Goal: Task Accomplishment & Management: Manage account settings

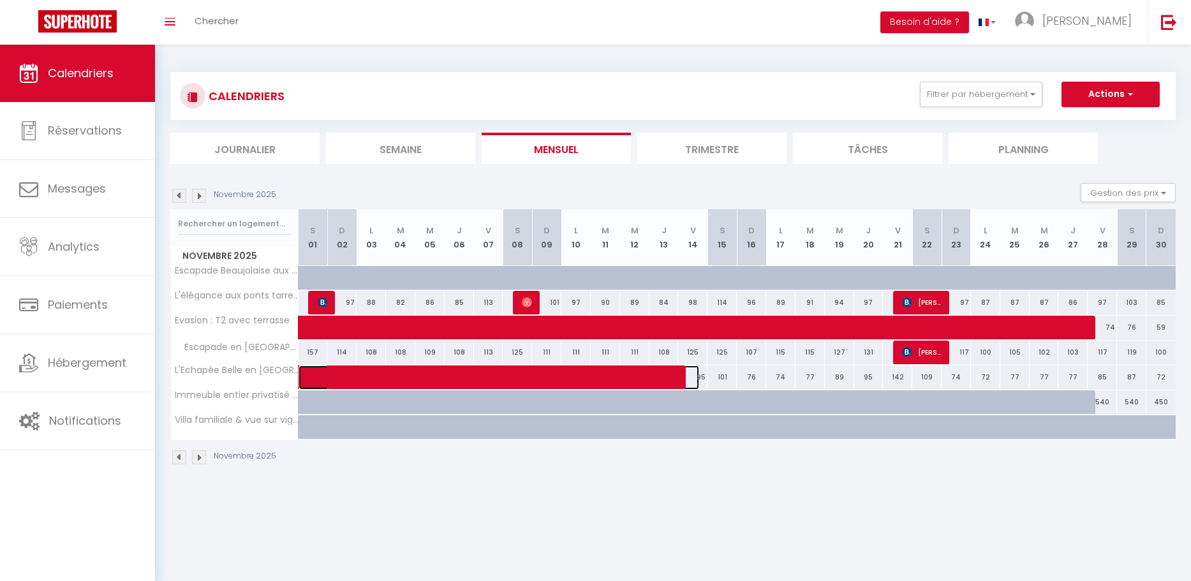
click at [697, 383] on span at bounding box center [508, 378] width 381 height 24
select select "OK"
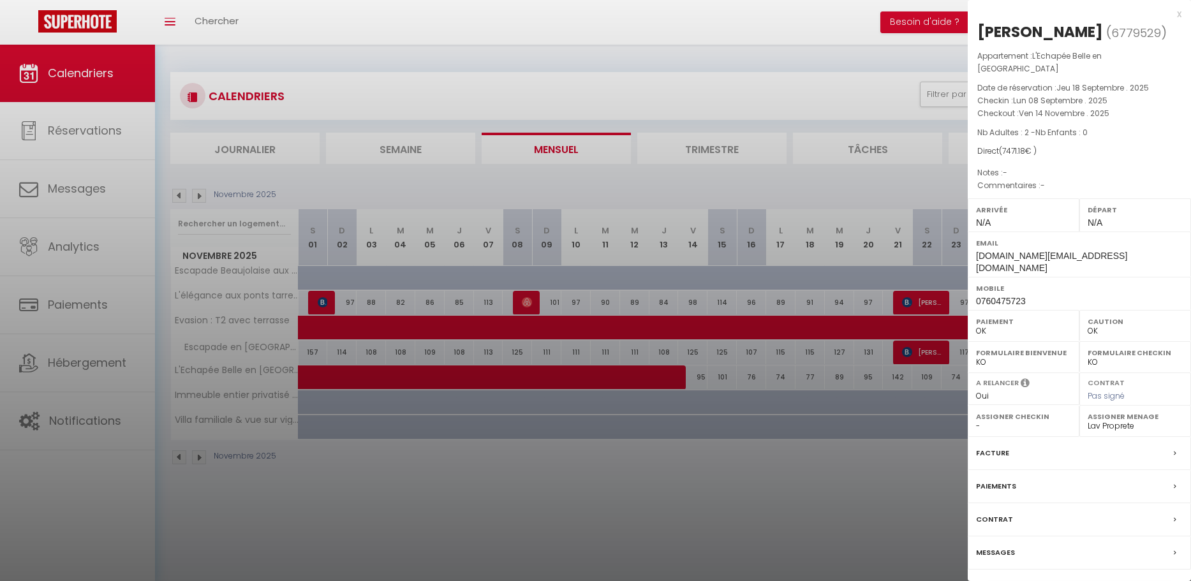
drag, startPoint x: 795, startPoint y: 470, endPoint x: 799, endPoint y: 424, distance: 46.8
click at [795, 468] on div at bounding box center [595, 290] width 1191 height 581
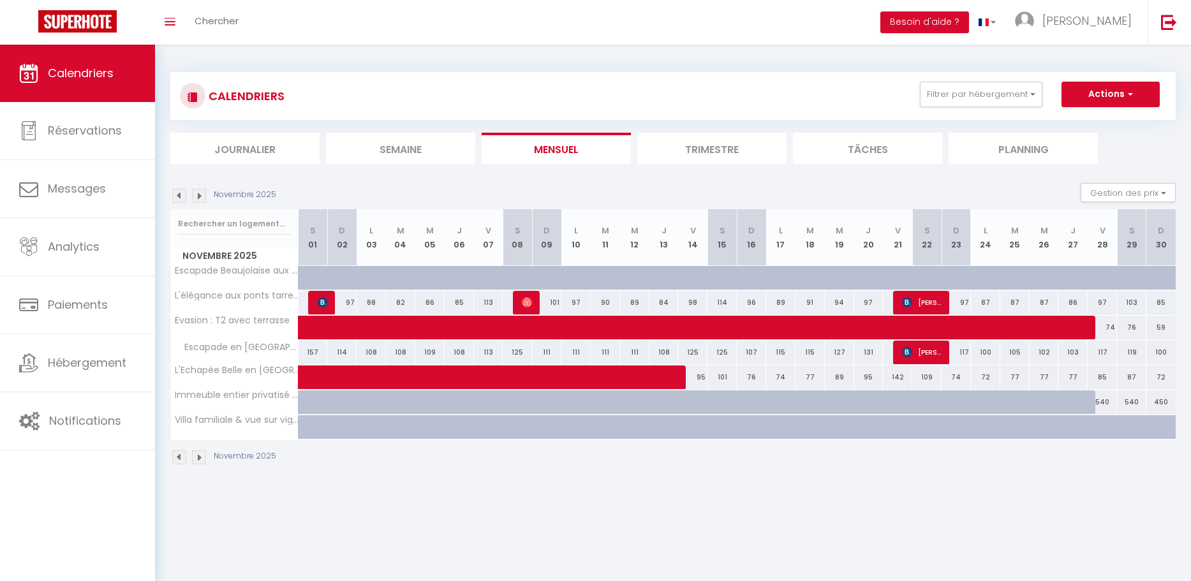
click at [700, 381] on div "95" at bounding box center [692, 378] width 29 height 24
type input "95"
type input "Ven 14 Novembre 2025"
type input "[DATE]"
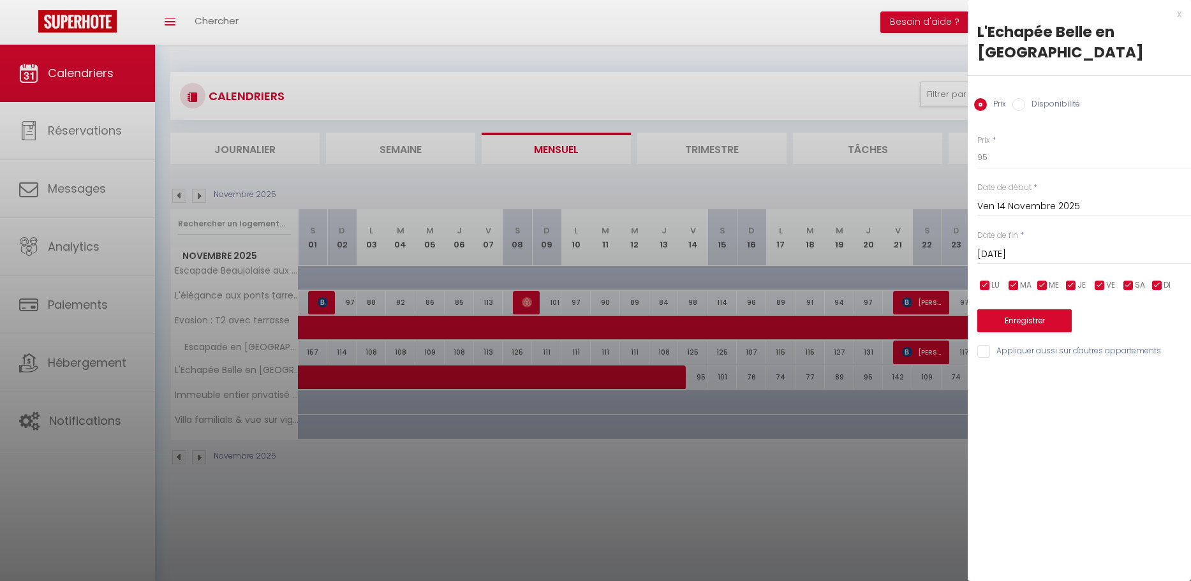
click at [662, 381] on div at bounding box center [595, 290] width 1191 height 581
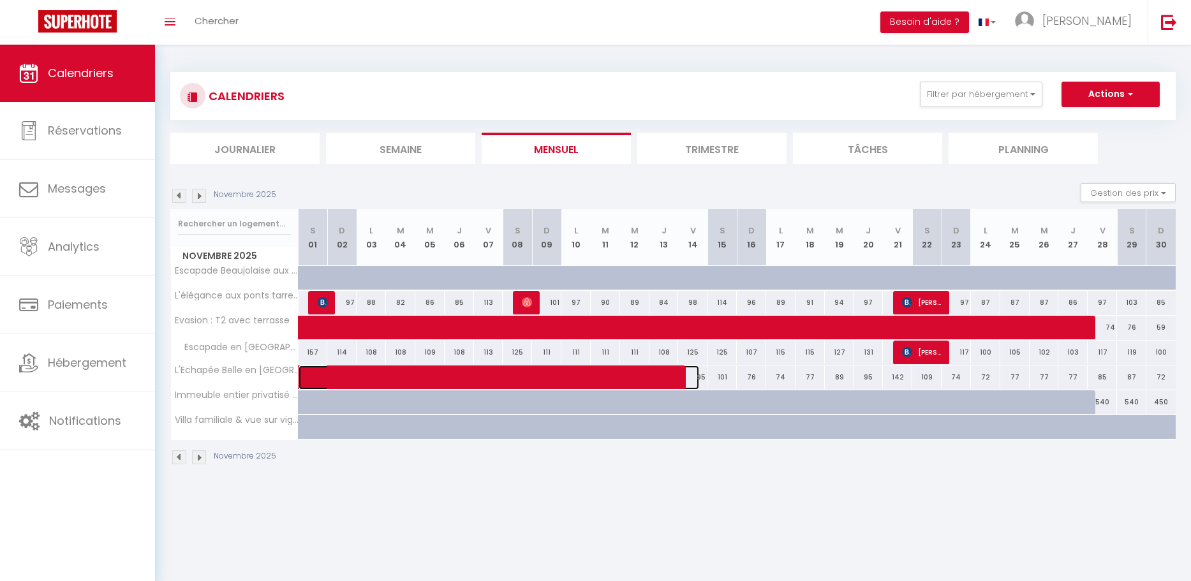
click at [679, 383] on span at bounding box center [508, 378] width 381 height 24
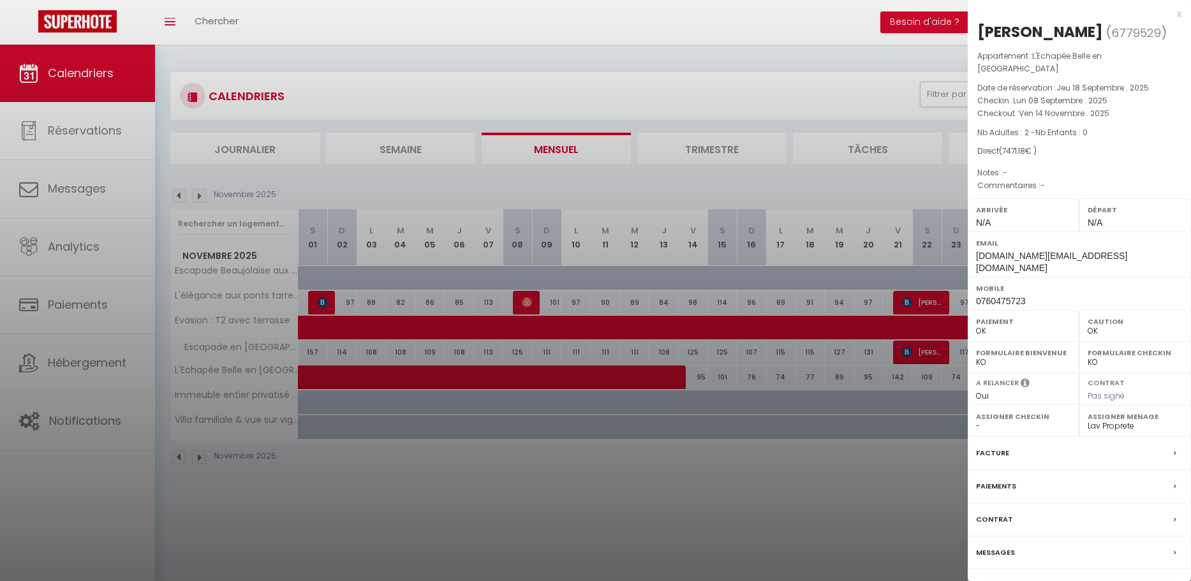
click at [1031, 580] on link "Détails de la réservation" at bounding box center [1079, 591] width 184 height 17
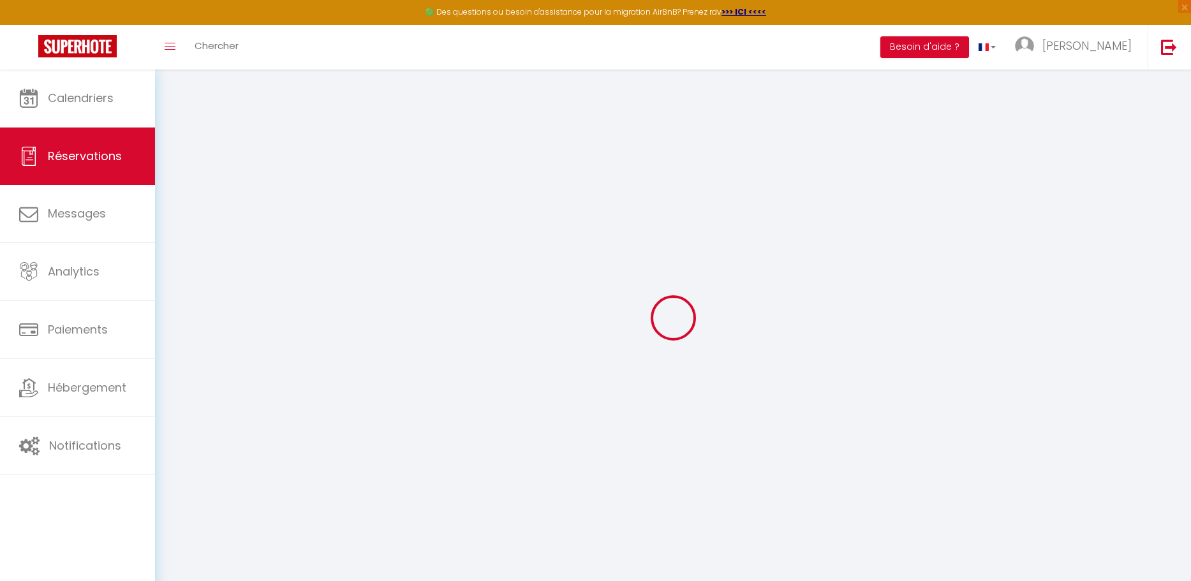
select select
checkbox input "false"
select select
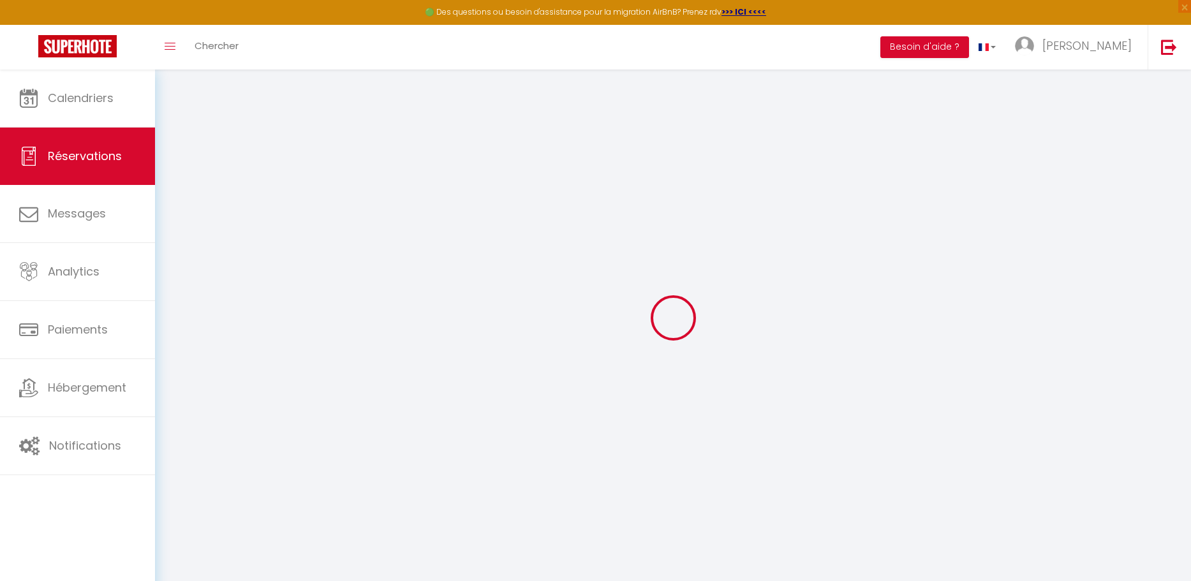
checkbox input "false"
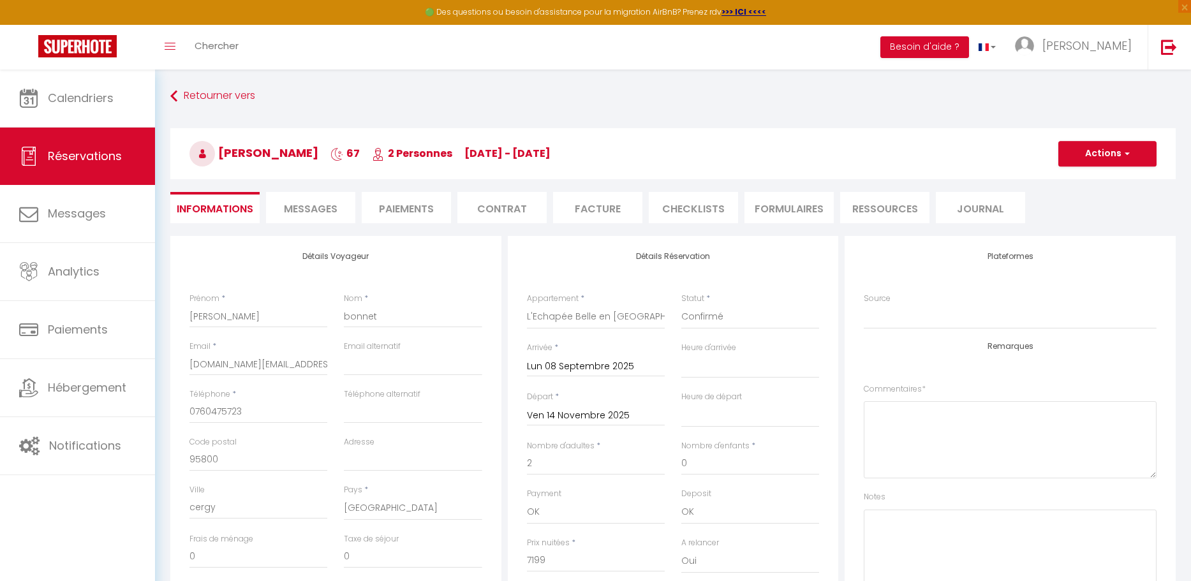
type input "35"
type input "237.18"
select select
checkbox input "false"
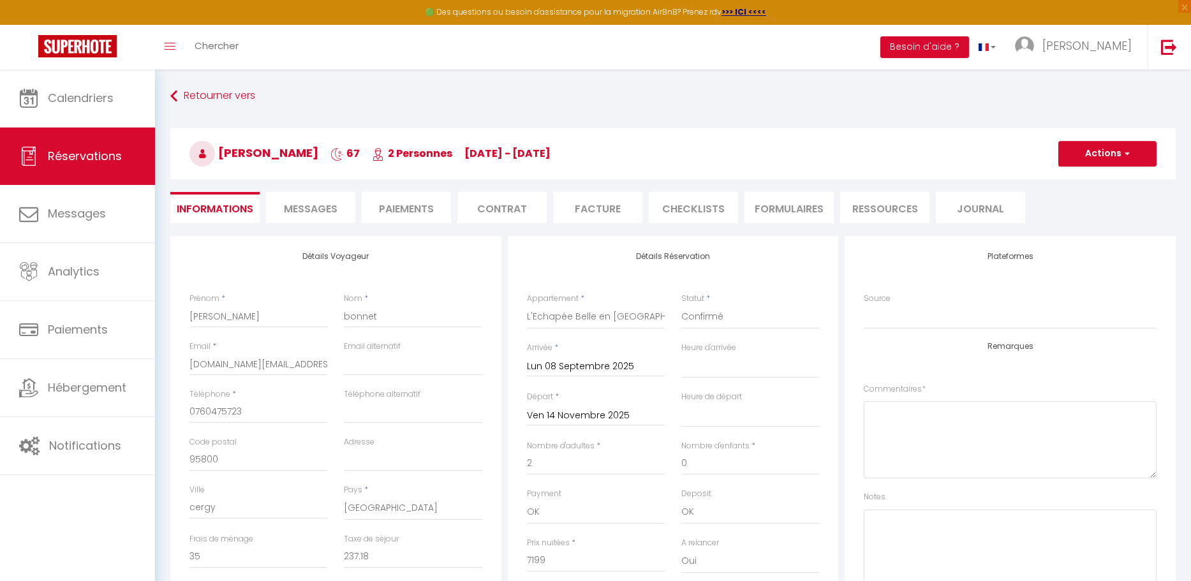
select select
click at [1142, 158] on button "Actions" at bounding box center [1107, 154] width 98 height 26
click at [1081, 193] on link "Dupliquer" at bounding box center [1094, 198] width 101 height 17
type input "0"
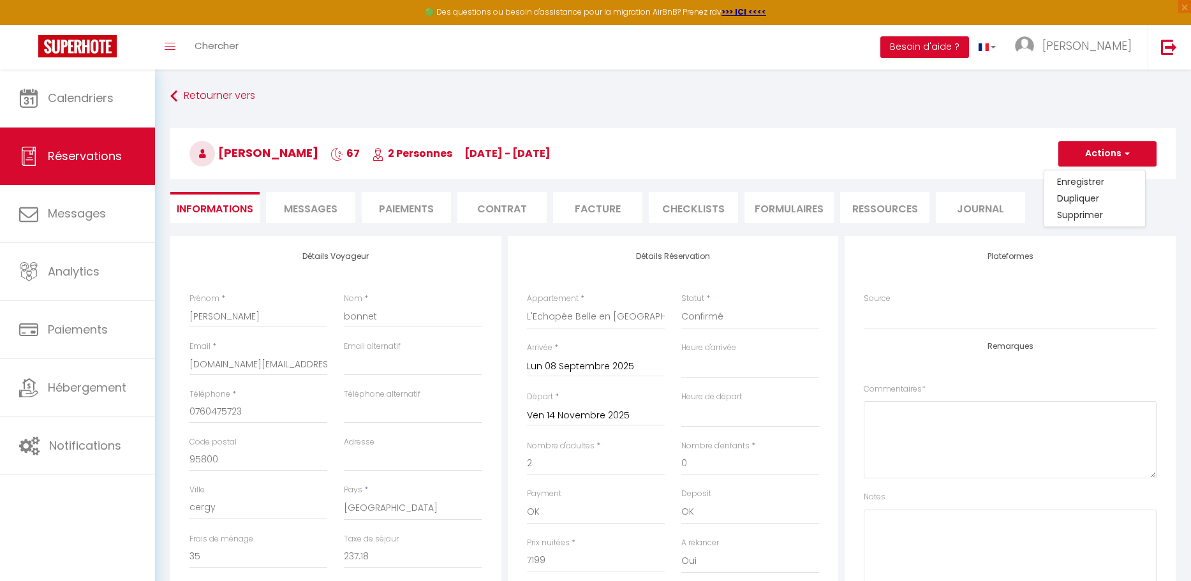
select select
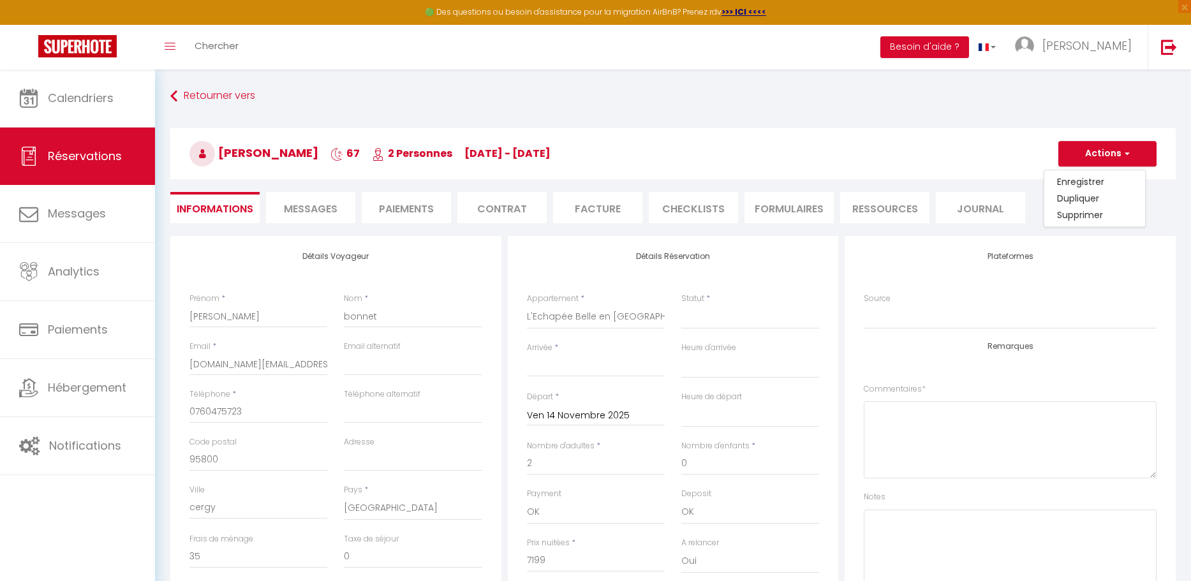
select select
checkbox input "false"
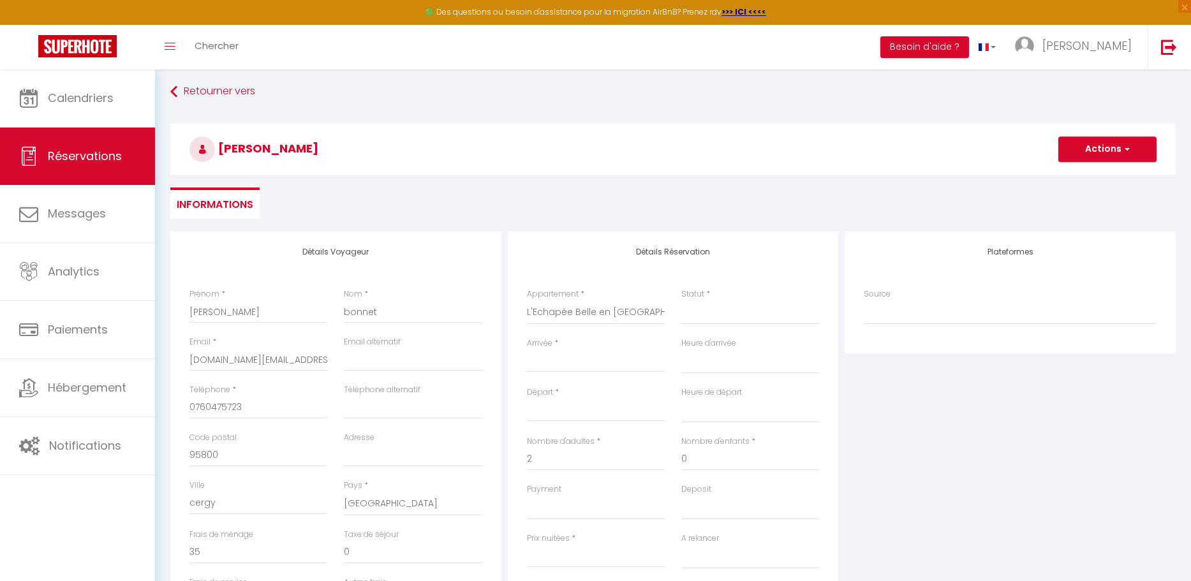
scroll to position [13, 0]
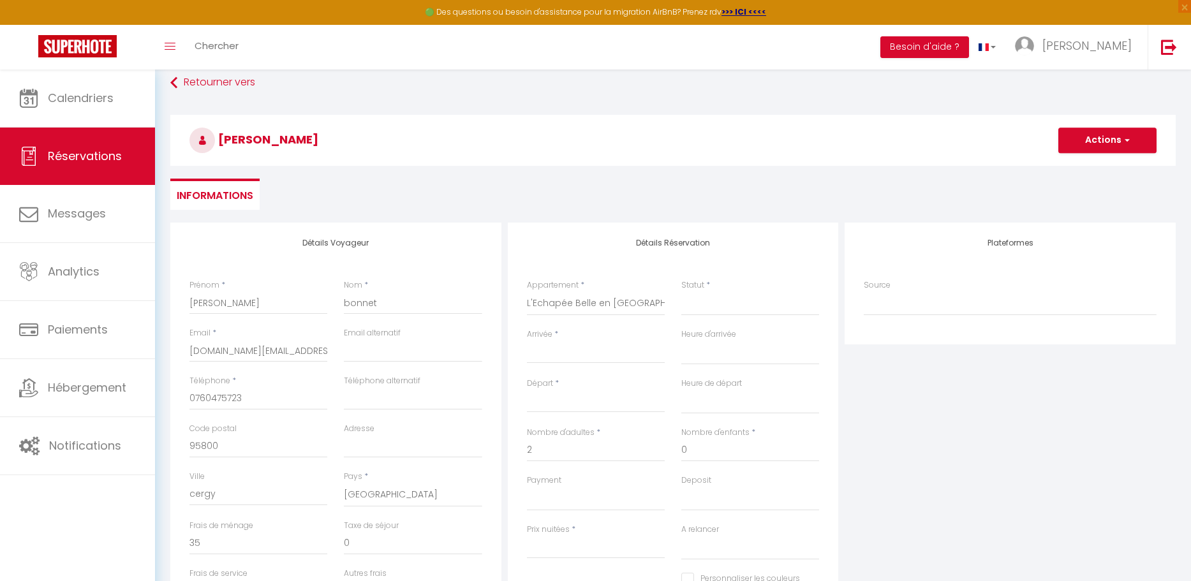
click at [551, 358] on input "Arrivée" at bounding box center [596, 353] width 138 height 17
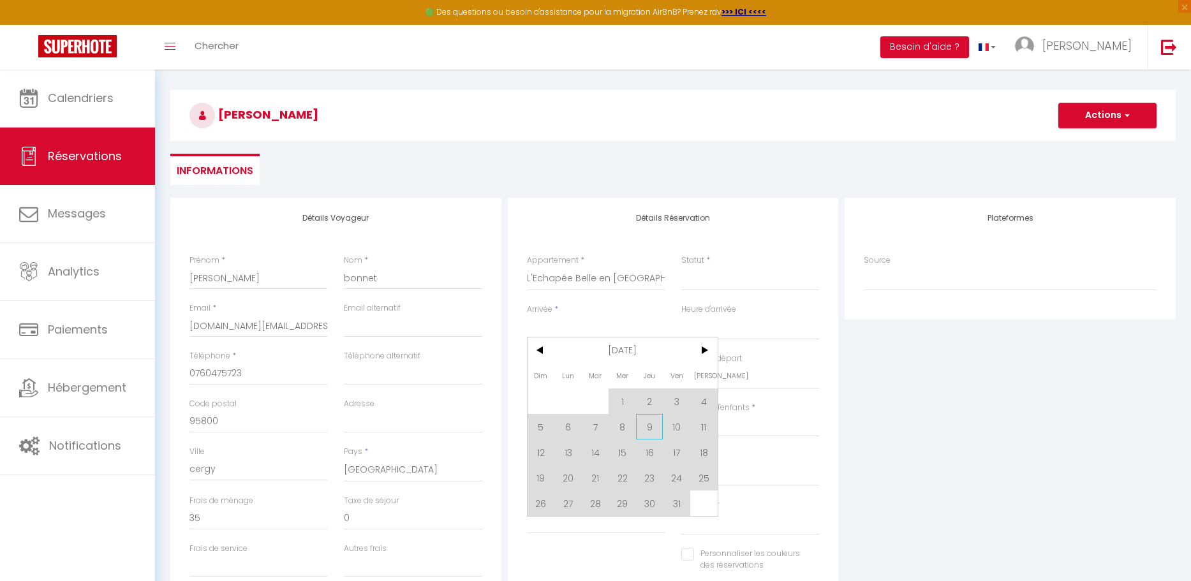
scroll to position [66, 0]
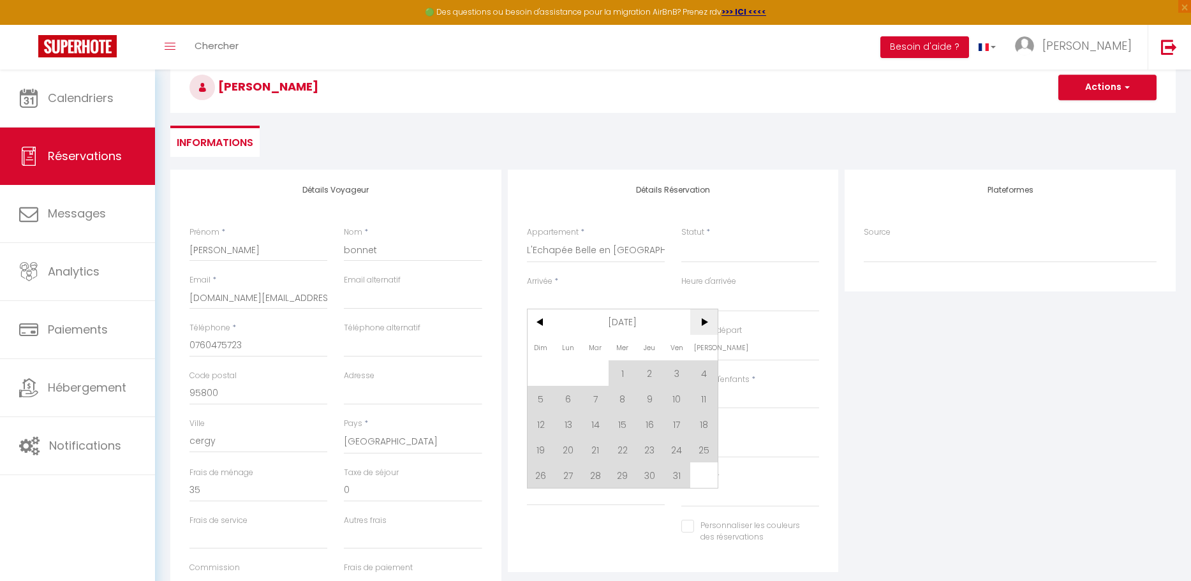
click at [706, 325] on span ">" at bounding box center [703, 322] width 27 height 26
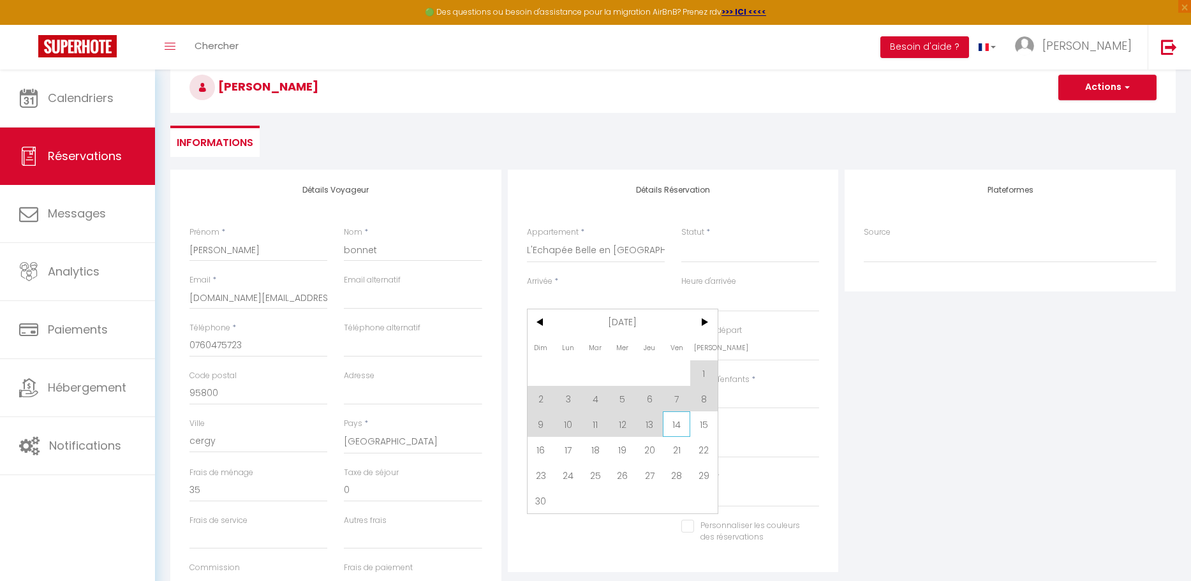
click at [672, 428] on span "14" at bounding box center [676, 424] width 27 height 26
select select
type input "Ven 14 Novembre 2025"
select select
type input "[DATE]"
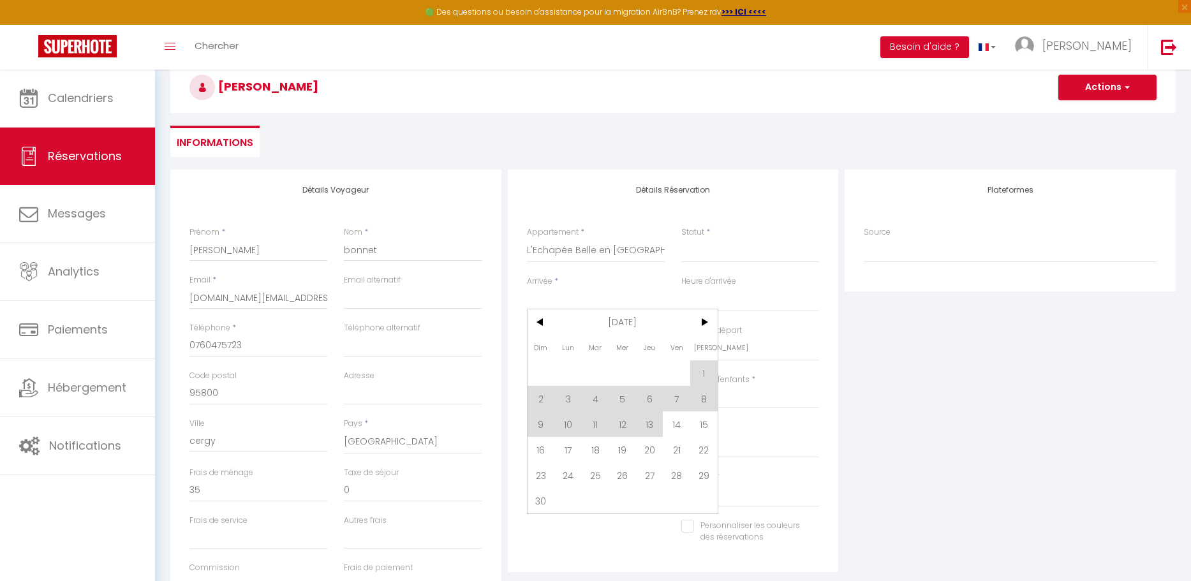
select select
checkbox input "false"
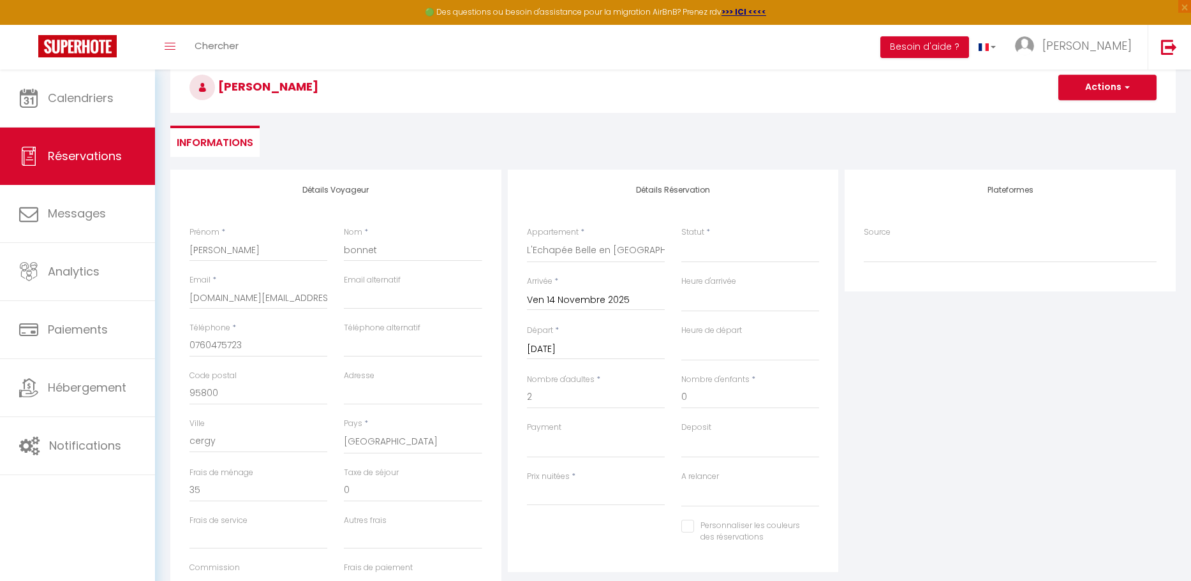
type input "3.14"
select select
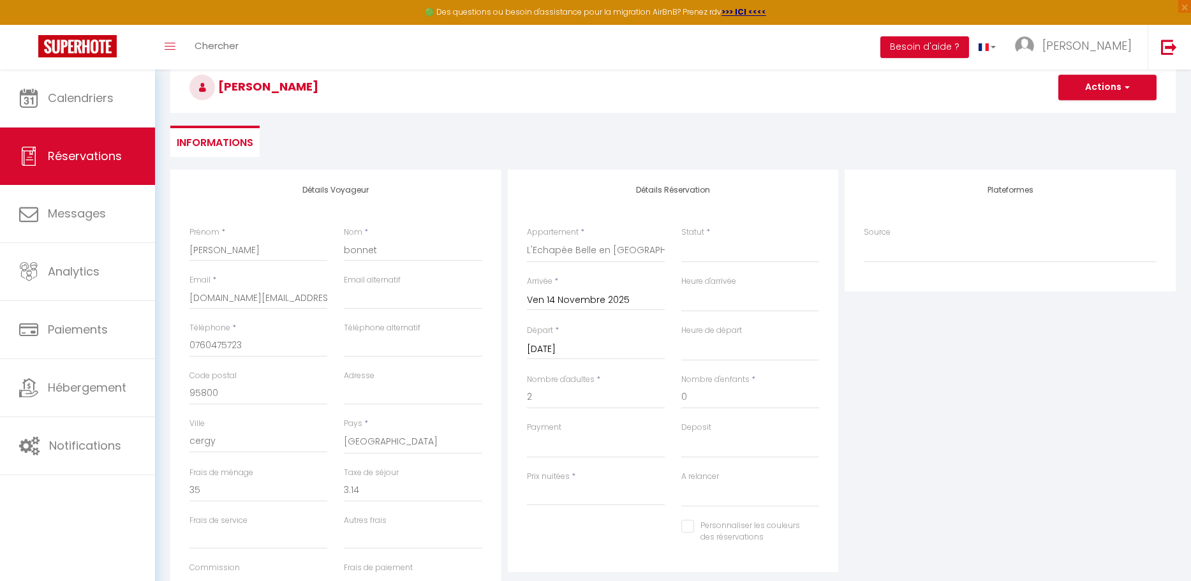
select select
type input "95"
select select
checkbox input "false"
click at [611, 346] on input "[DATE]" at bounding box center [596, 349] width 138 height 17
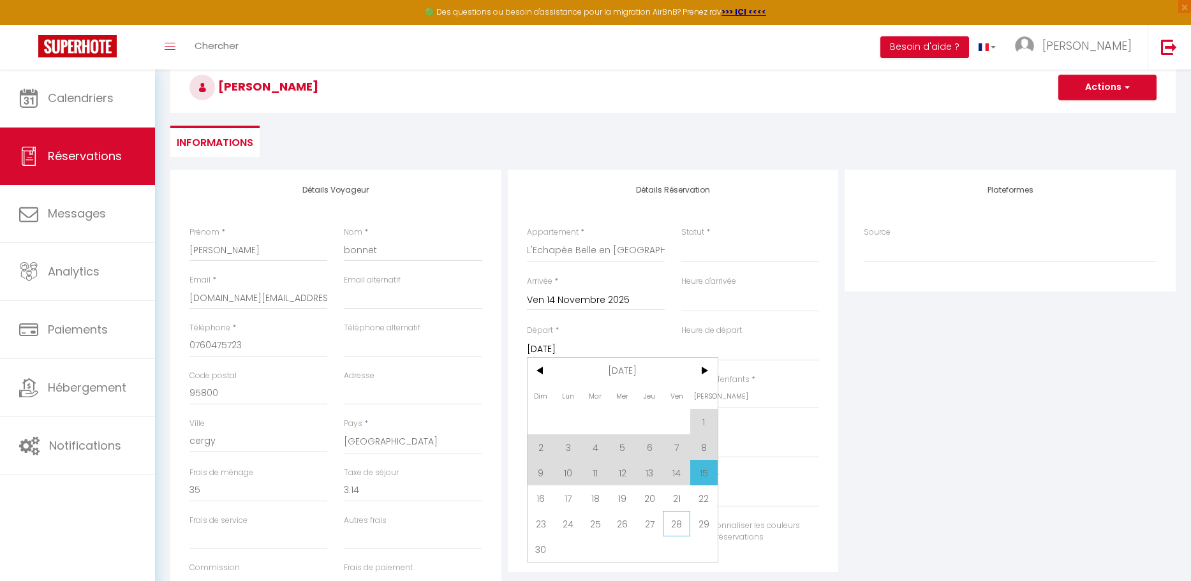
click at [683, 521] on span "28" at bounding box center [676, 524] width 27 height 26
select select
type input "Ven 28 Novembre 2025"
select select
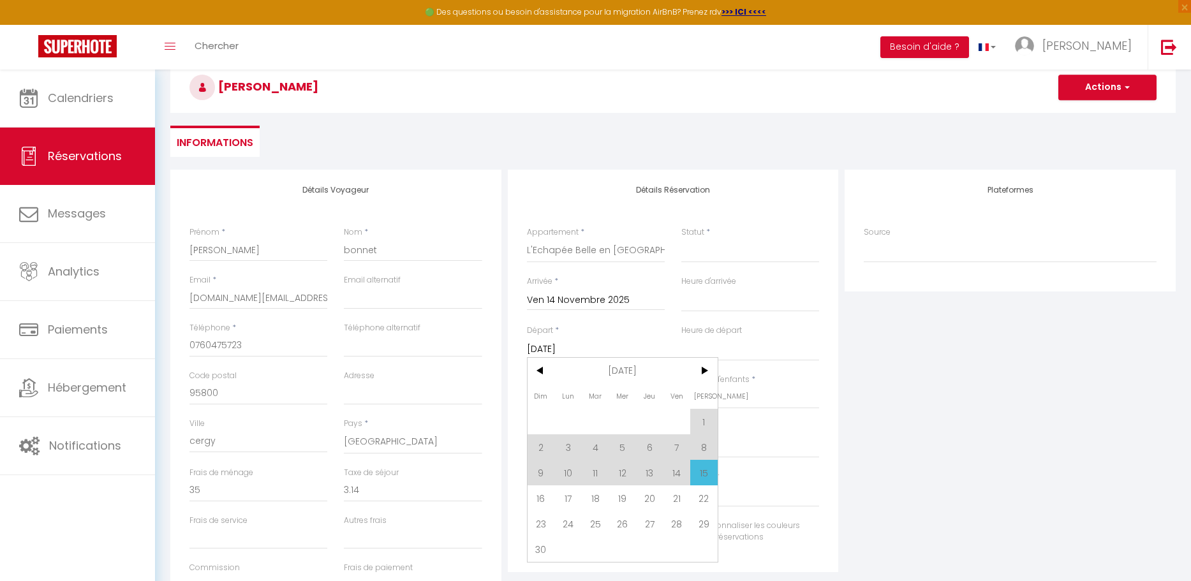
select select
checkbox input "false"
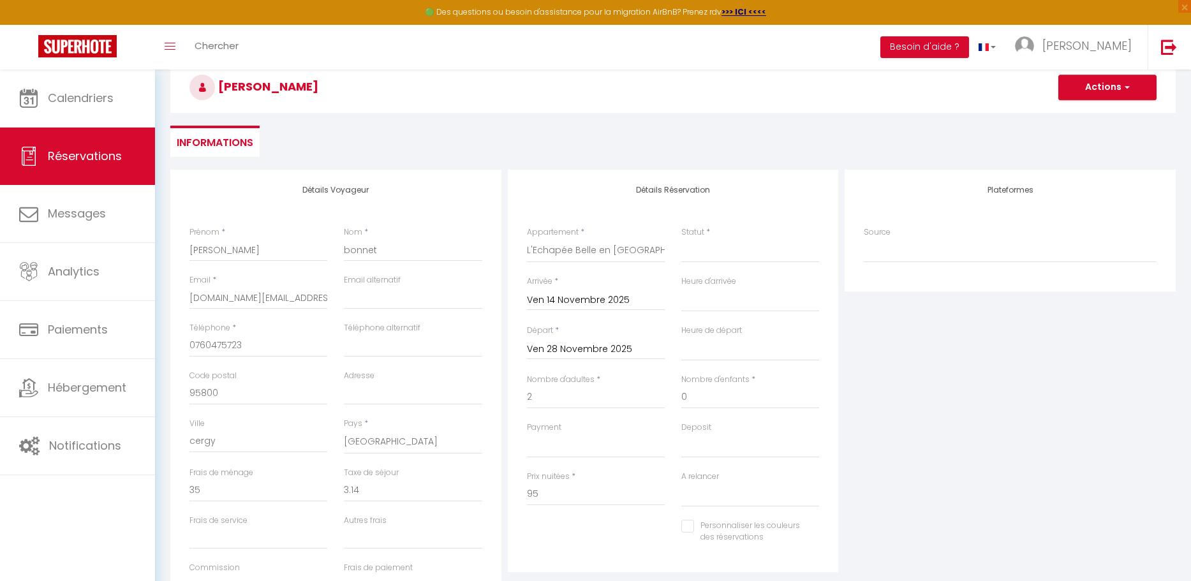
type input "40.88"
select select
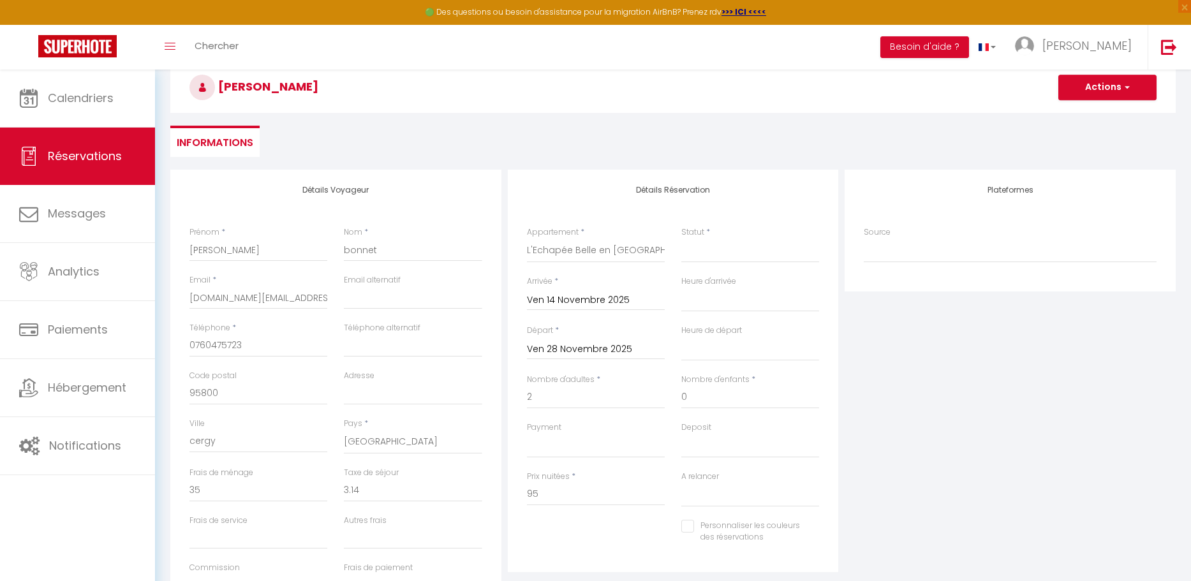
select select
type input "1235"
select select
checkbox input "false"
click at [718, 303] on select "00:00 00:30 01:00 01:30 02:00 02:30 03:00 03:30 04:00 04:30 05:00 05:30 06:00 0…" at bounding box center [750, 300] width 138 height 24
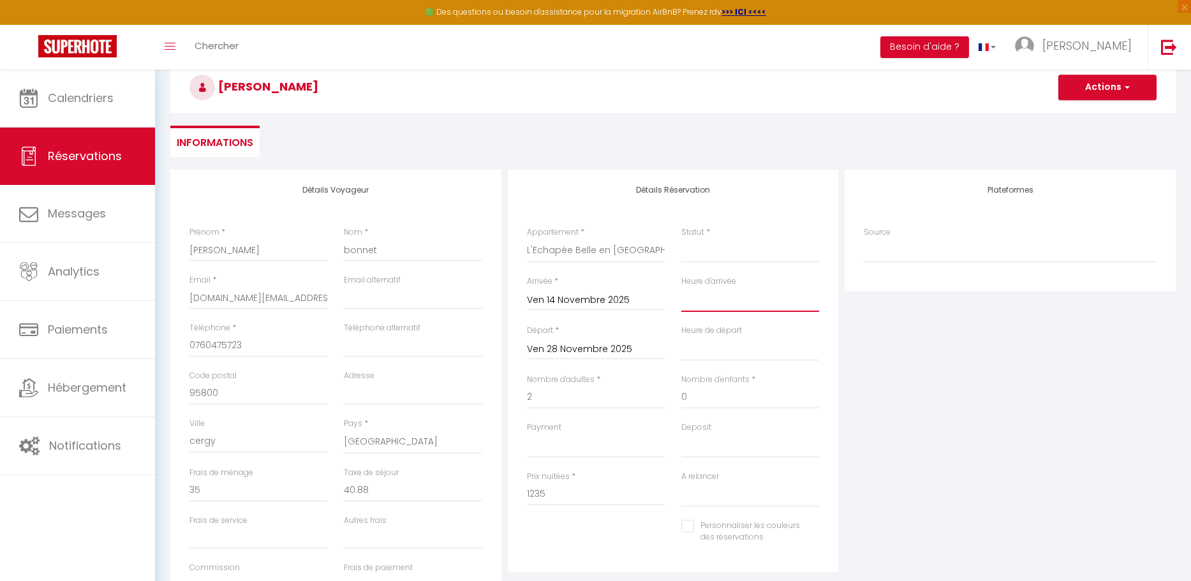
select select "00:00"
select select
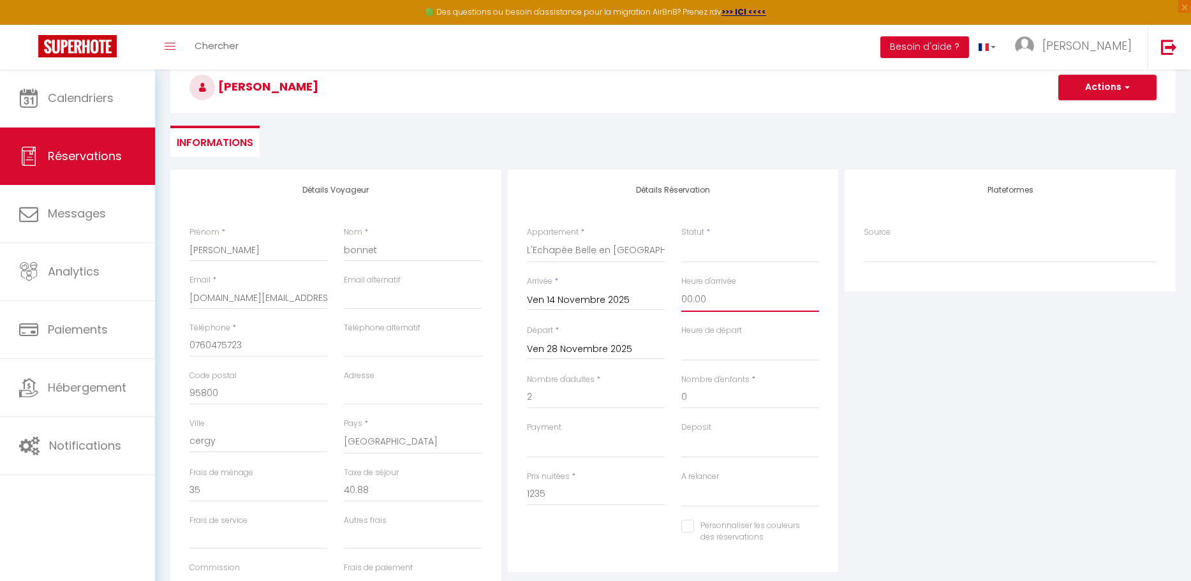
select select
checkbox input "false"
click at [707, 360] on select "00:00 00:30 01:00 01:30 02:00 02:30 03:00 03:30 04:00 04:30 05:00 05:30 06:00 0…" at bounding box center [750, 349] width 138 height 24
select select "16:00"
select select
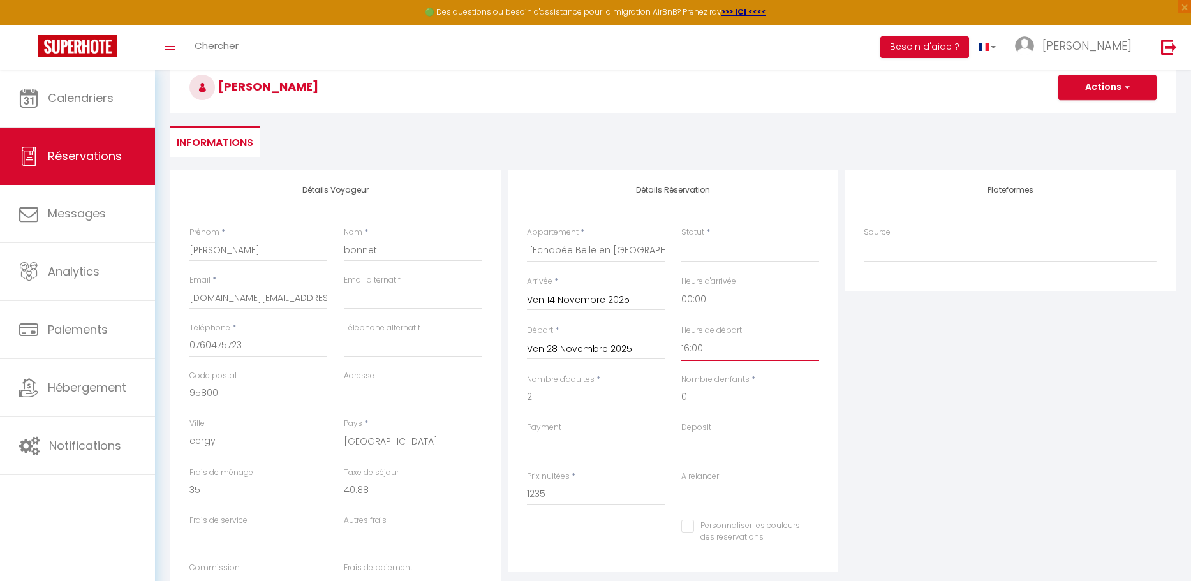
select select
checkbox input "false"
click at [713, 347] on select "00:00 00:30 01:00 01:30 02:00 02:30 03:00 03:30 04:00 04:30 05:00 05:30 06:00 0…" at bounding box center [750, 349] width 138 height 24
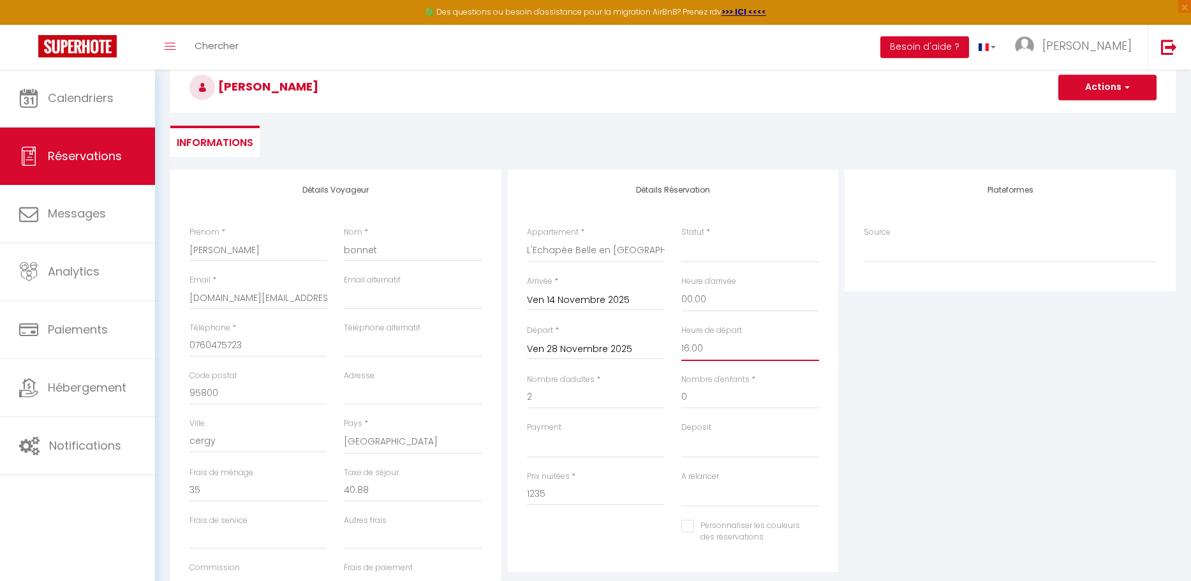
select select "11:00"
select select
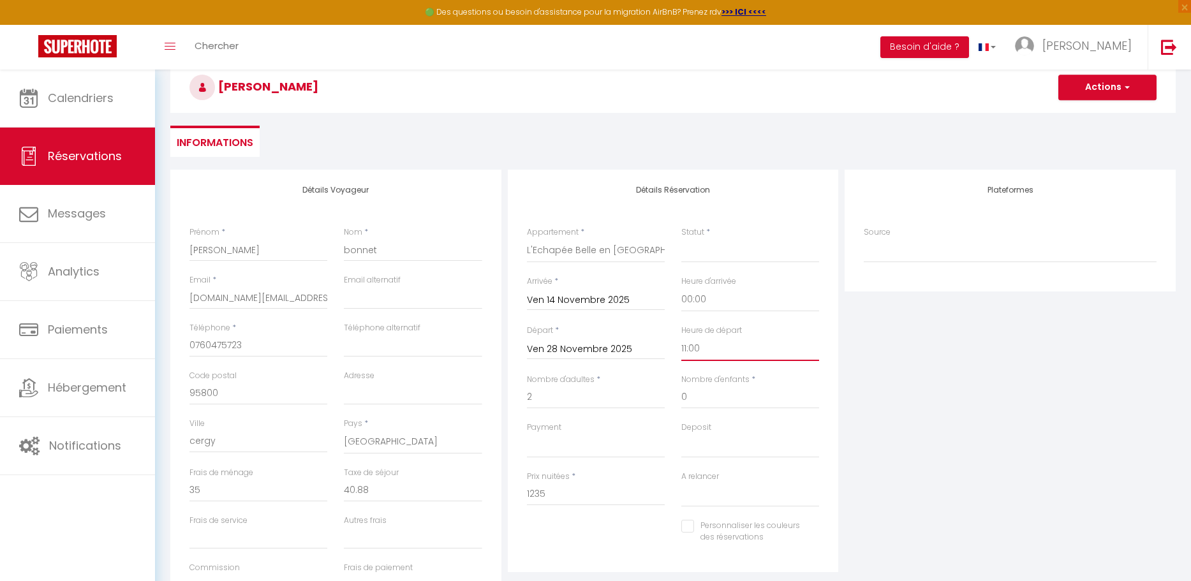
checkbox input "false"
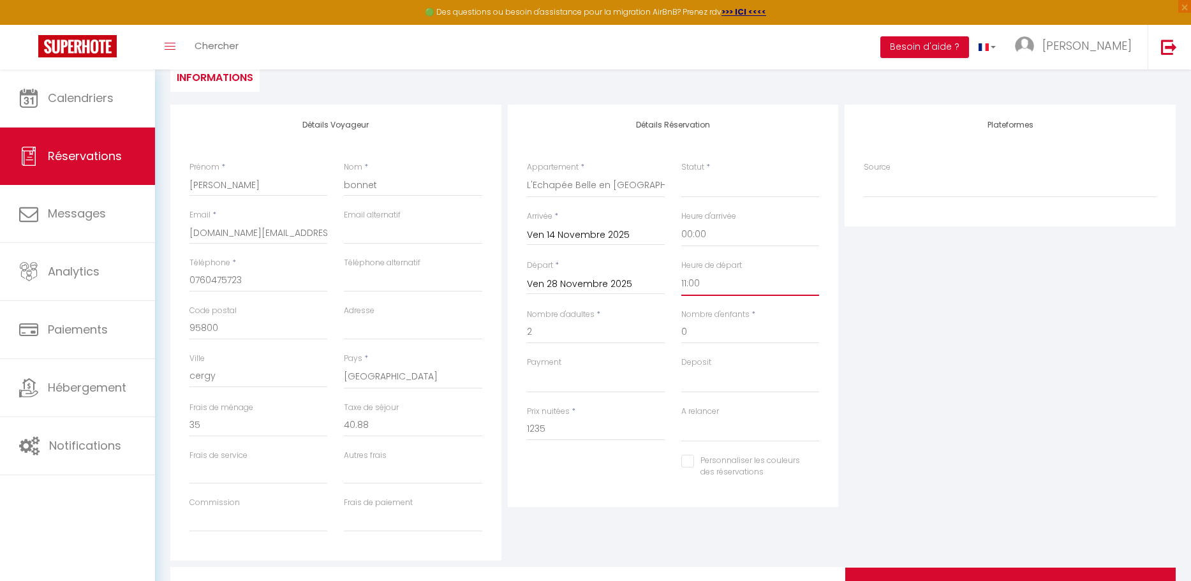
scroll to position [193, 0]
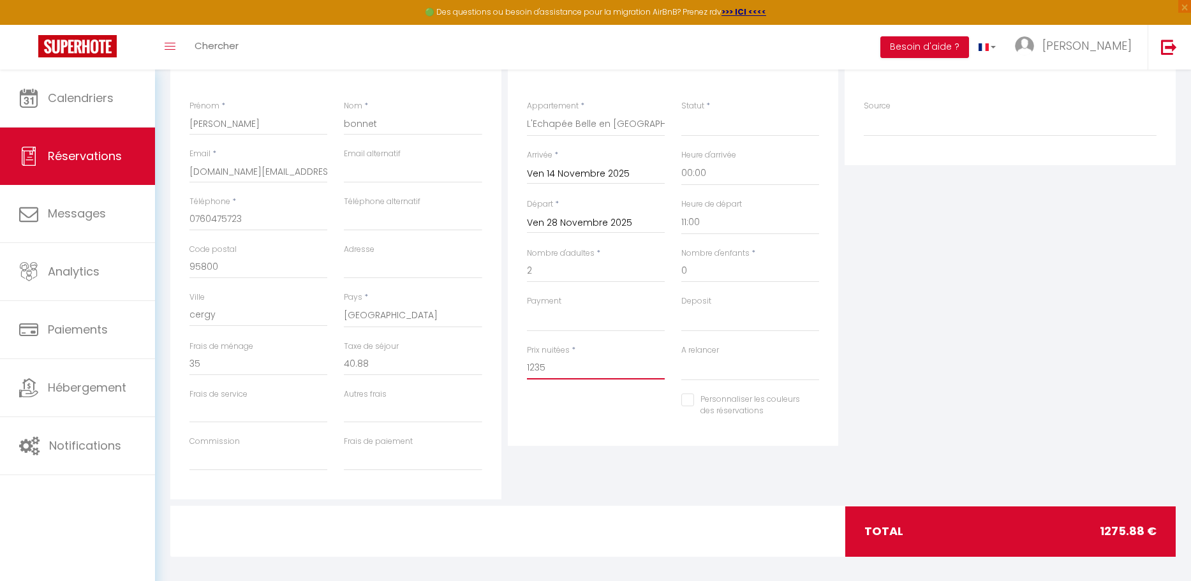
click at [547, 369] on input "1235" at bounding box center [596, 368] width 138 height 23
drag, startPoint x: 545, startPoint y: 369, endPoint x: 508, endPoint y: 368, distance: 37.0
click at [508, 368] on div "Détails Réservation Appartement * Escapade Beaujolaise aux Vignes Evasion : T2 …" at bounding box center [673, 244] width 331 height 403
type input "64"
type input "0"
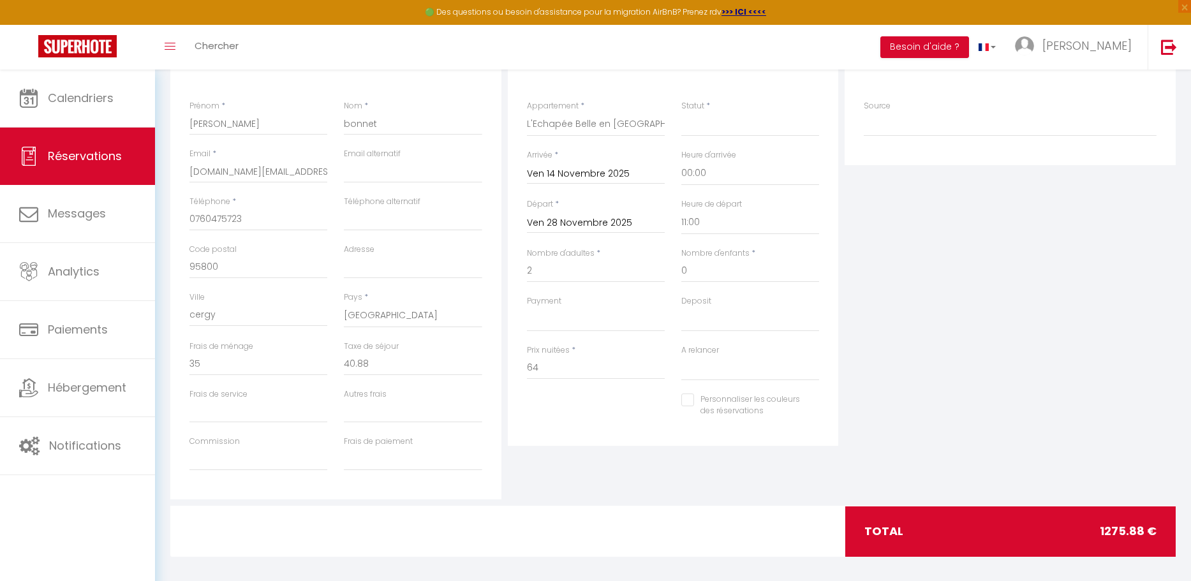
type input "0"
select select
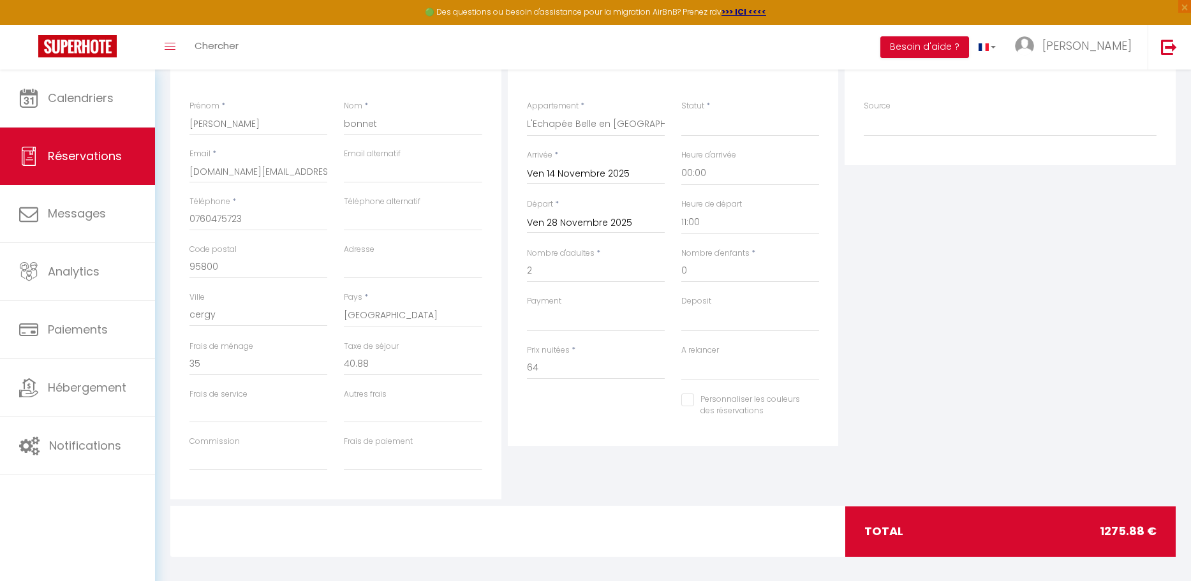
checkbox input "false"
click at [635, 480] on div "Détails Réservation Appartement * Escapade Beaujolaise aux Vignes Evasion : T2 …" at bounding box center [673, 271] width 337 height 456
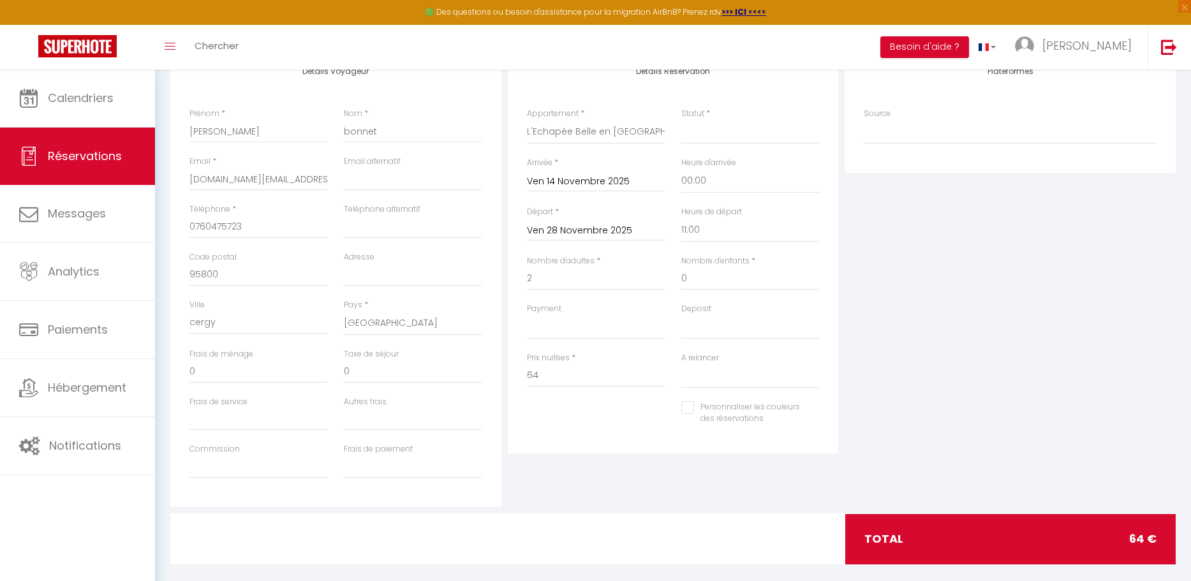
scroll to position [182, 0]
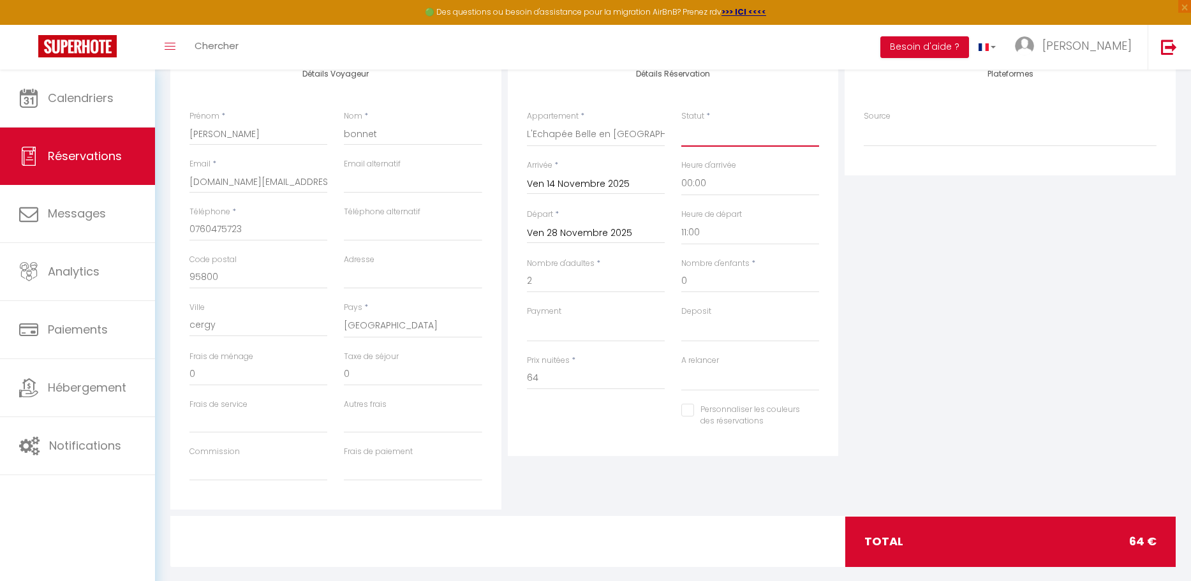
click at [714, 134] on select "Confirmé Non Confirmé [PERSON_NAME] par le voyageur No Show Request" at bounding box center [750, 134] width 138 height 24
click at [312, 188] on input "[DOMAIN_NAME][EMAIL_ADDRESS][DOMAIN_NAME]" at bounding box center [258, 181] width 138 height 23
drag, startPoint x: 189, startPoint y: 177, endPoint x: 393, endPoint y: 190, distance: 204.5
click at [393, 190] on div "Email * [DOMAIN_NAME][EMAIL_ADDRESS][DOMAIN_NAME] Email alternatif" at bounding box center [335, 182] width 309 height 48
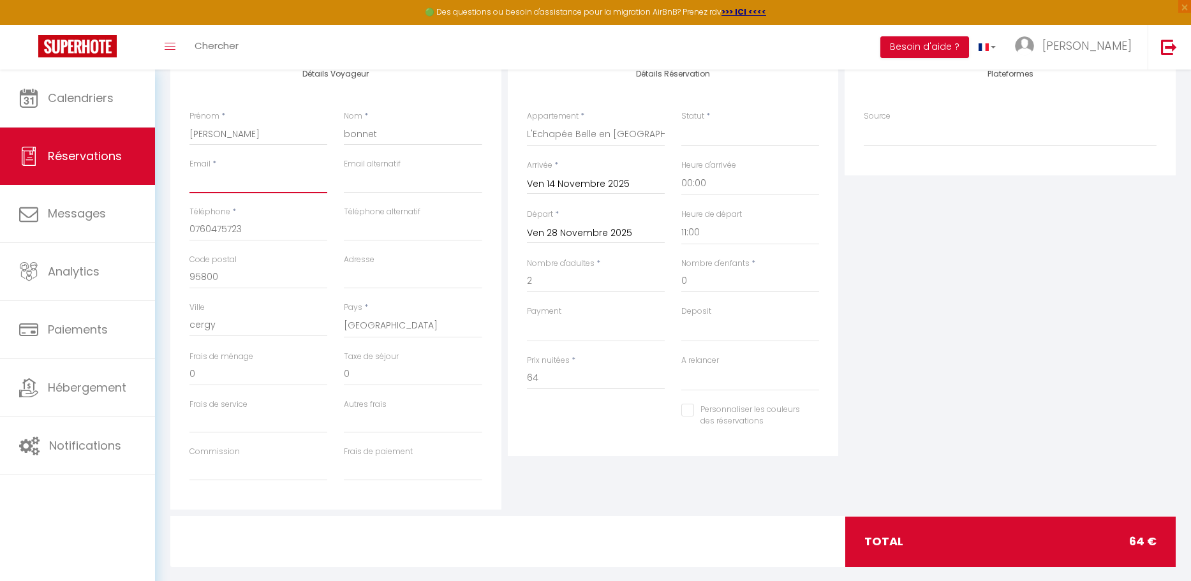
select select
checkbox input "false"
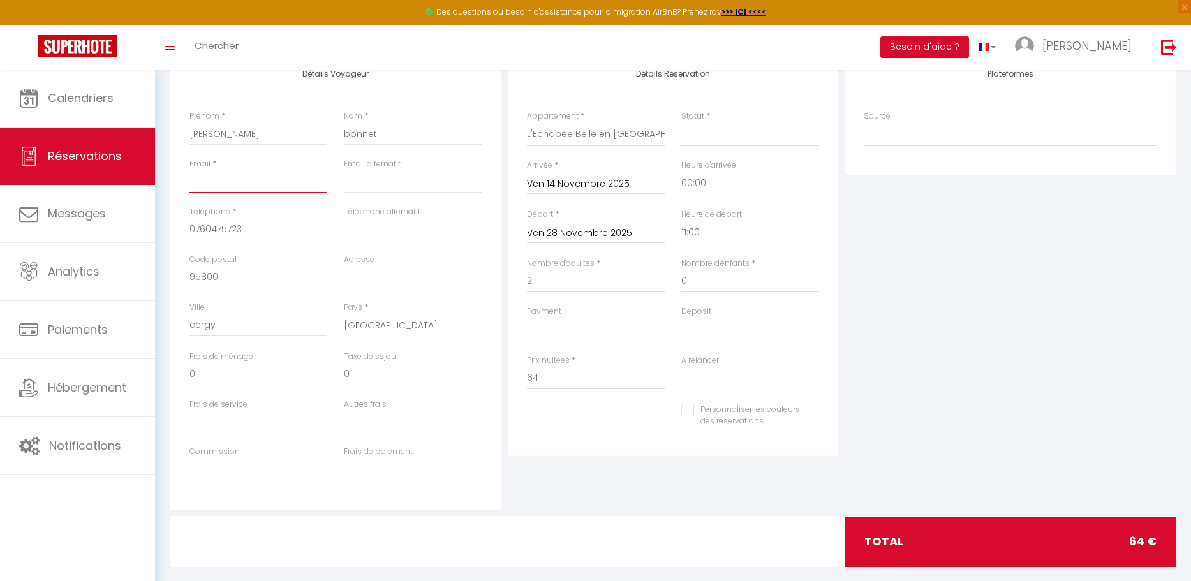
scroll to position [0, 0]
paste input "[PERSON_NAME] <[PERSON_NAME][EMAIL_ADDRESS][DOMAIN_NAME]>"
type input "[PERSON_NAME] <[PERSON_NAME][EMAIL_ADDRESS][DOMAIN_NAME]>"
select select
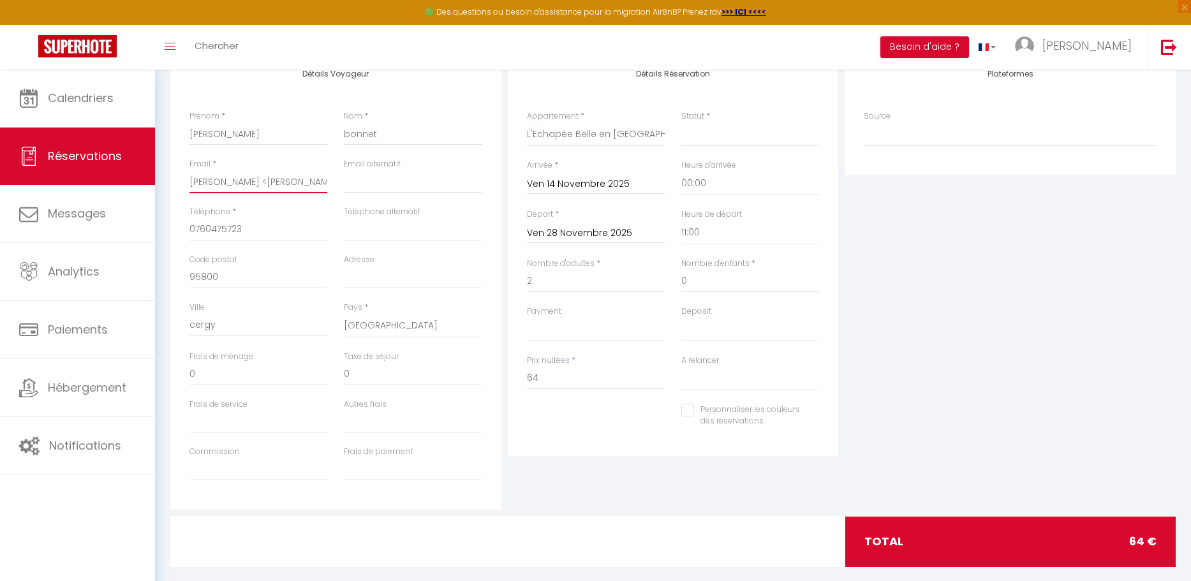
select select
checkbox input "false"
type input "[PERSON_NAME] <[PERSON_NAME][EMAIL_ADDRESS][DOMAIN_NAME]"
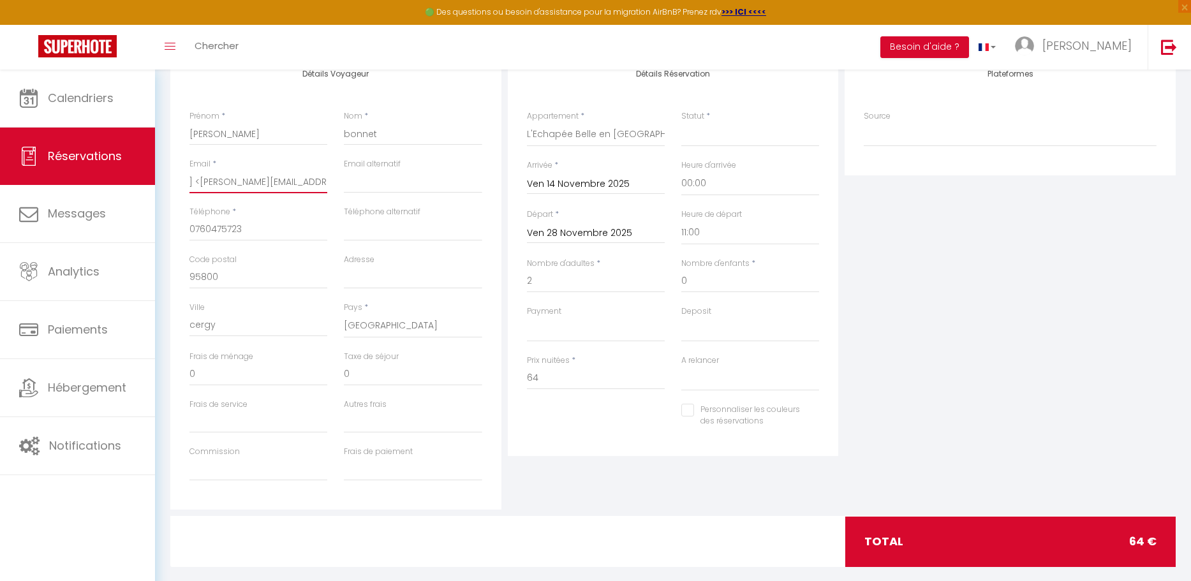
select select
checkbox input "false"
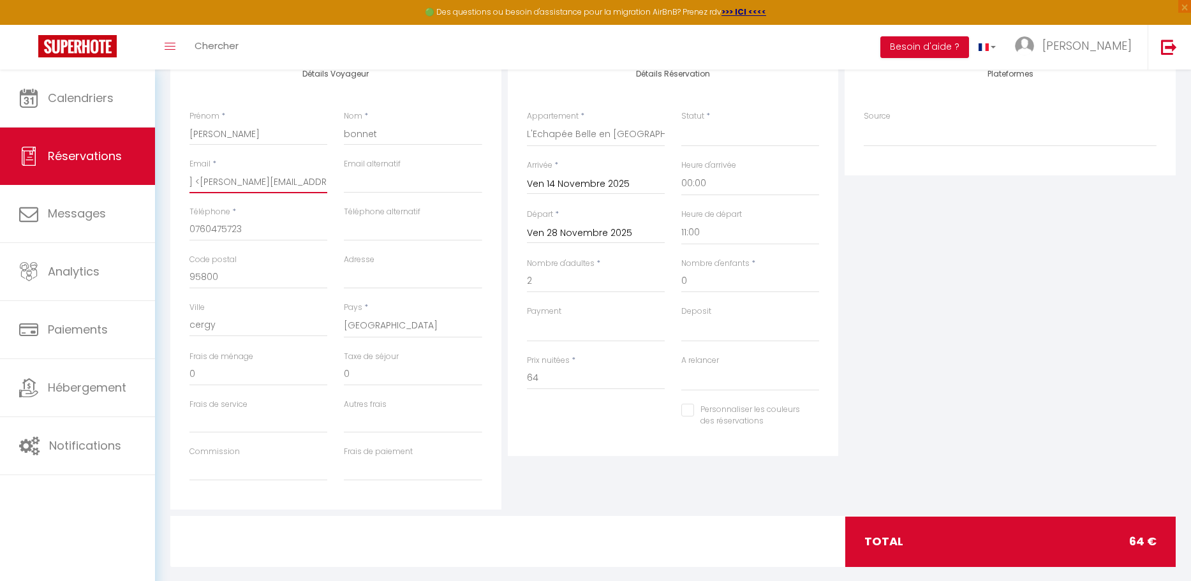
scroll to position [0, 63]
click at [197, 181] on input "[PERSON_NAME] <[PERSON_NAME][EMAIL_ADDRESS][DOMAIN_NAME]" at bounding box center [258, 181] width 138 height 23
type input "[PERSON_NAME] [PERSON_NAME][EMAIL_ADDRESS][DOMAIN_NAME]"
select select
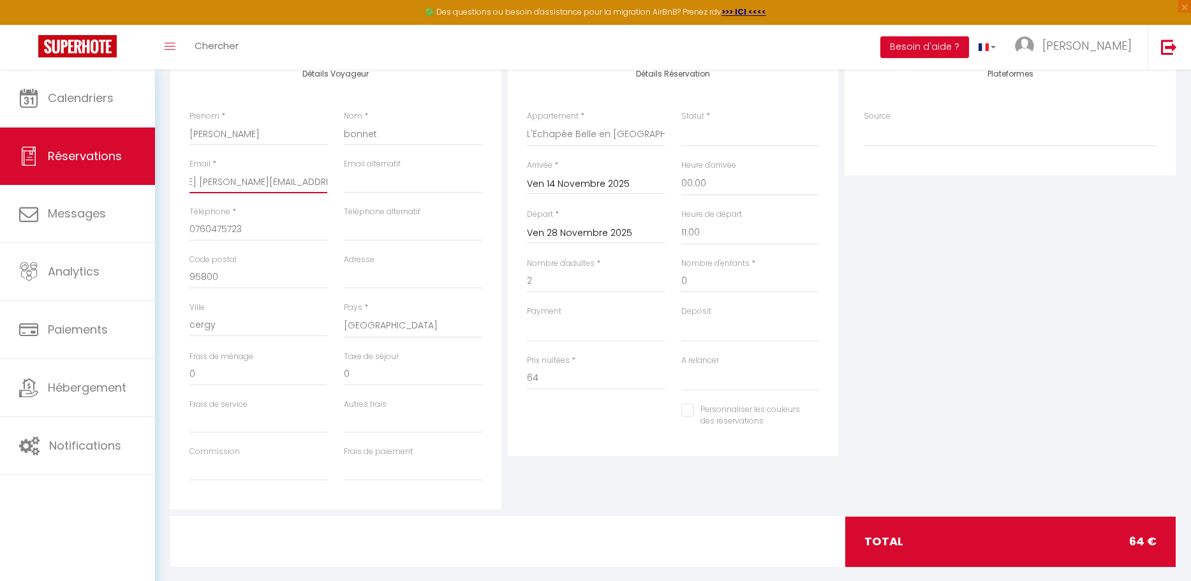
select select
checkbox input "false"
type input "[PERSON_NAME] [PERSON_NAME][EMAIL_ADDRESS][DOMAIN_NAME]"
select select
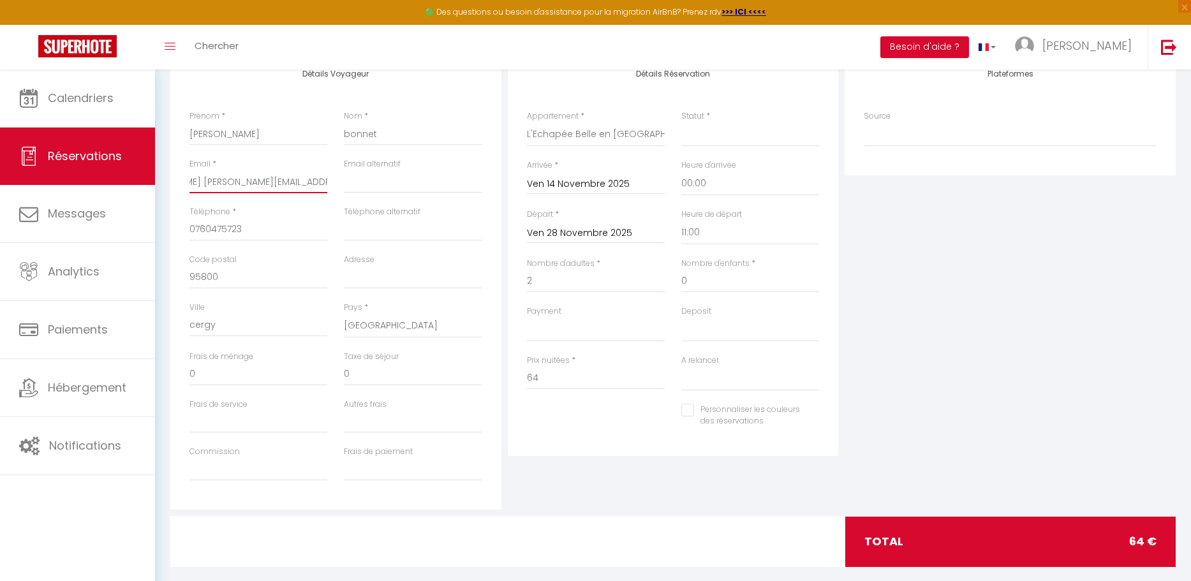
select select
checkbox input "false"
type input "[PERSON_NAME] [PERSON_NAME][EMAIL_ADDRESS][DOMAIN_NAME]"
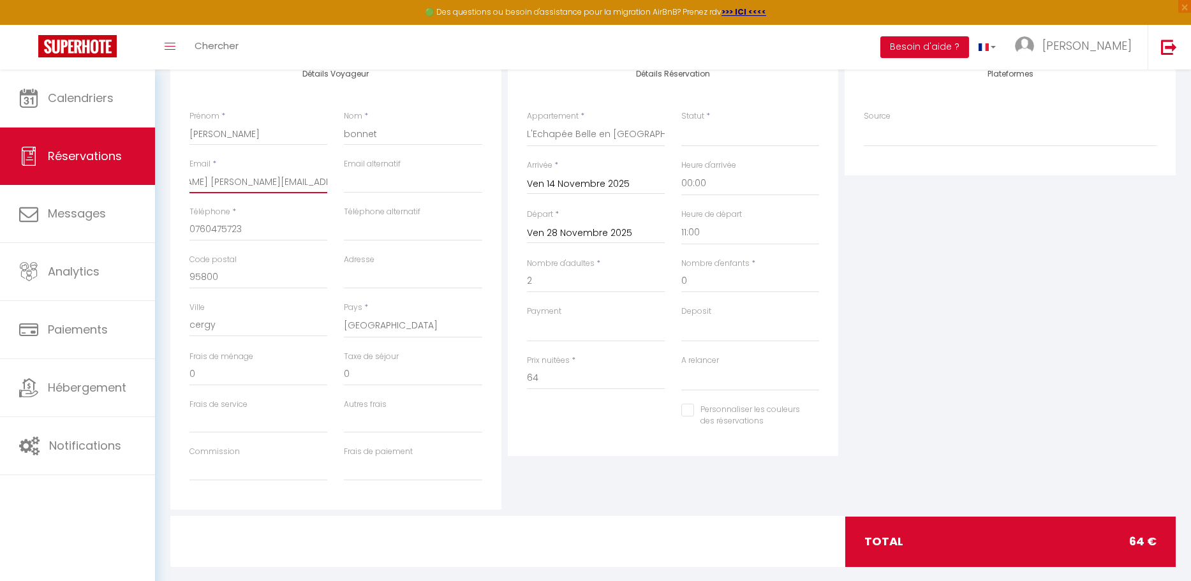
select select
checkbox input "false"
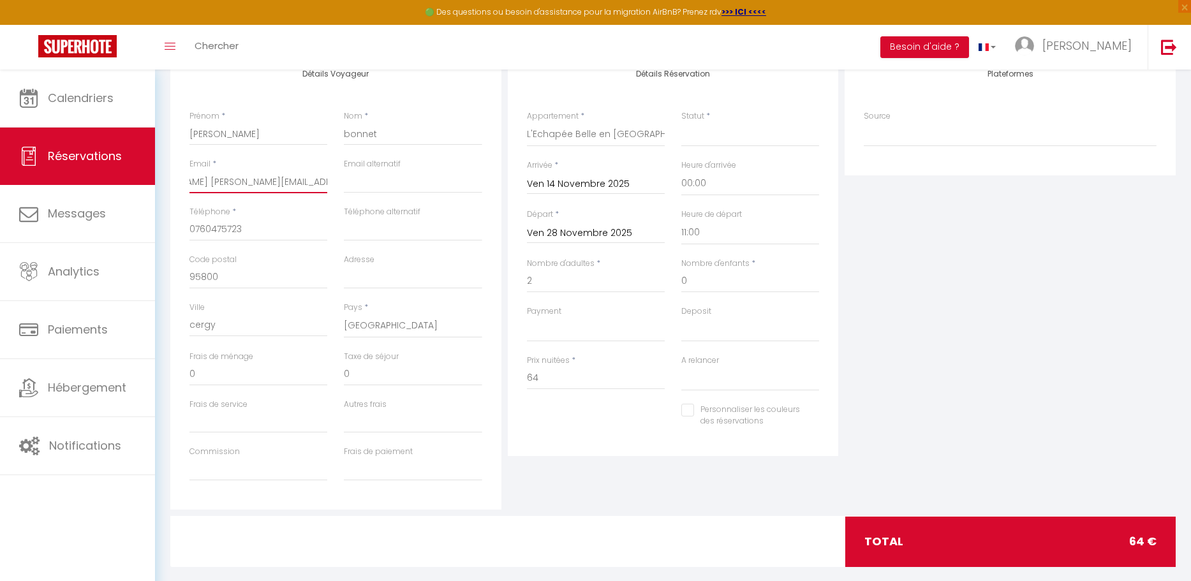
type input "[PERSON_NAME] [PERSON_NAME][EMAIL_ADDRESS][DOMAIN_NAME]"
select select
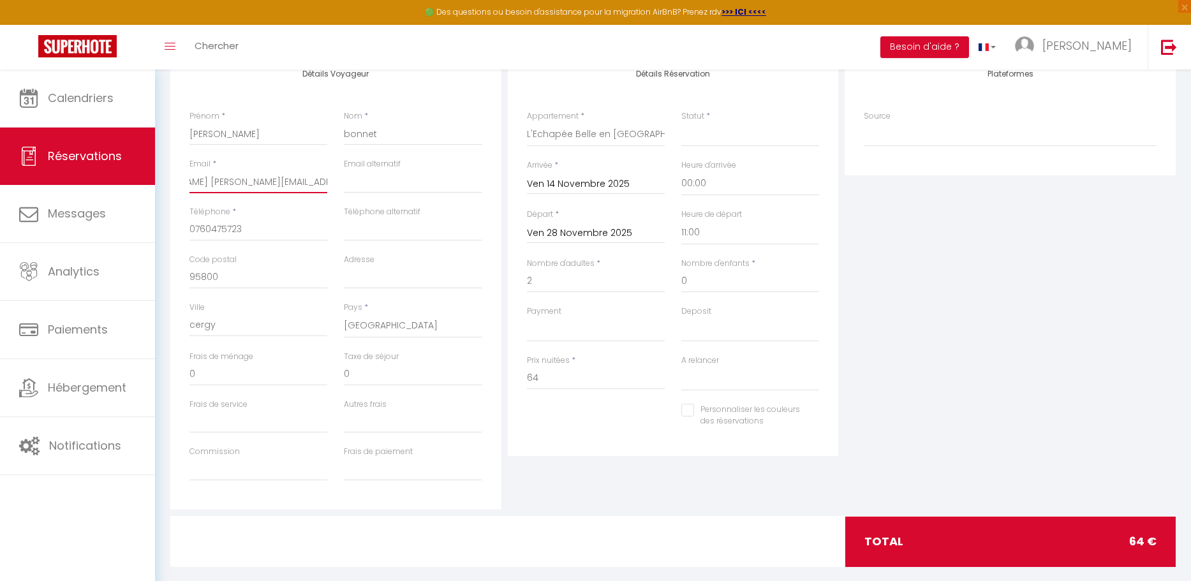
checkbox input "false"
type input "[PERSON_NAME] [PERSON_NAME][EMAIL_ADDRESS][DOMAIN_NAME]"
select select
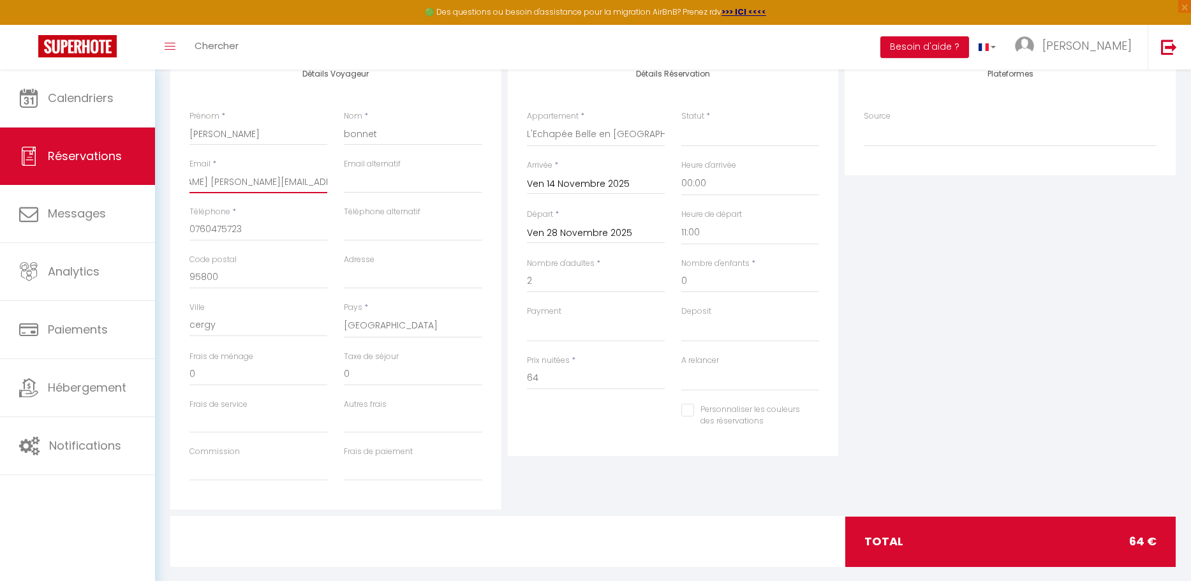
select select
checkbox input "false"
type input "[PERSON_NAME] [PERSON_NAME][EMAIL_ADDRESS][DOMAIN_NAME]"
select select
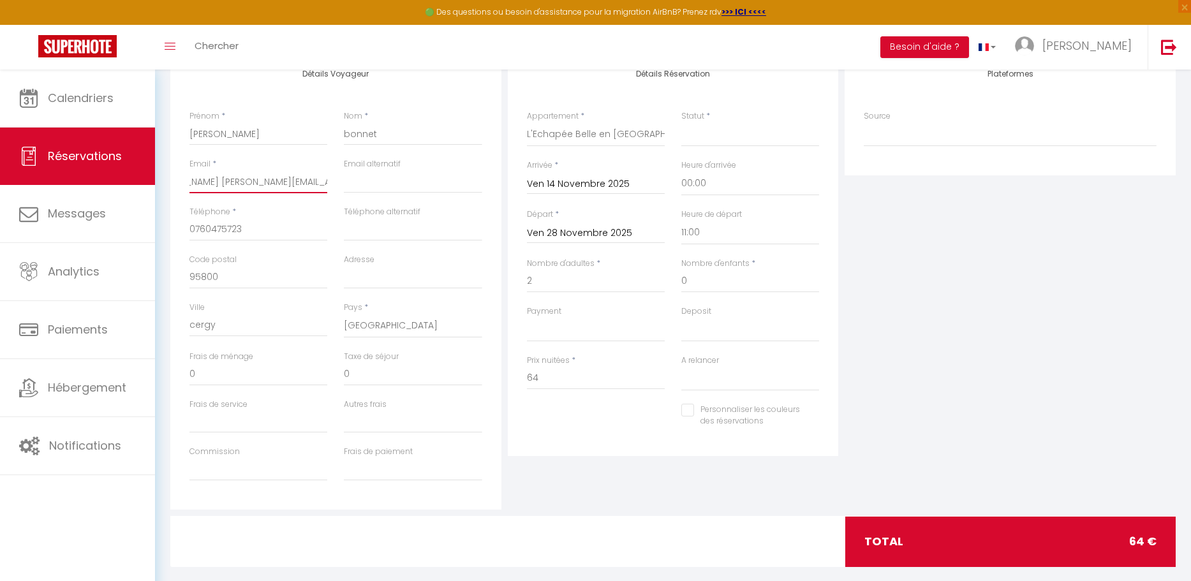
select select
checkbox input "false"
type input "Elodie [EMAIL_ADDRESS][DOMAIN_NAME]"
select select
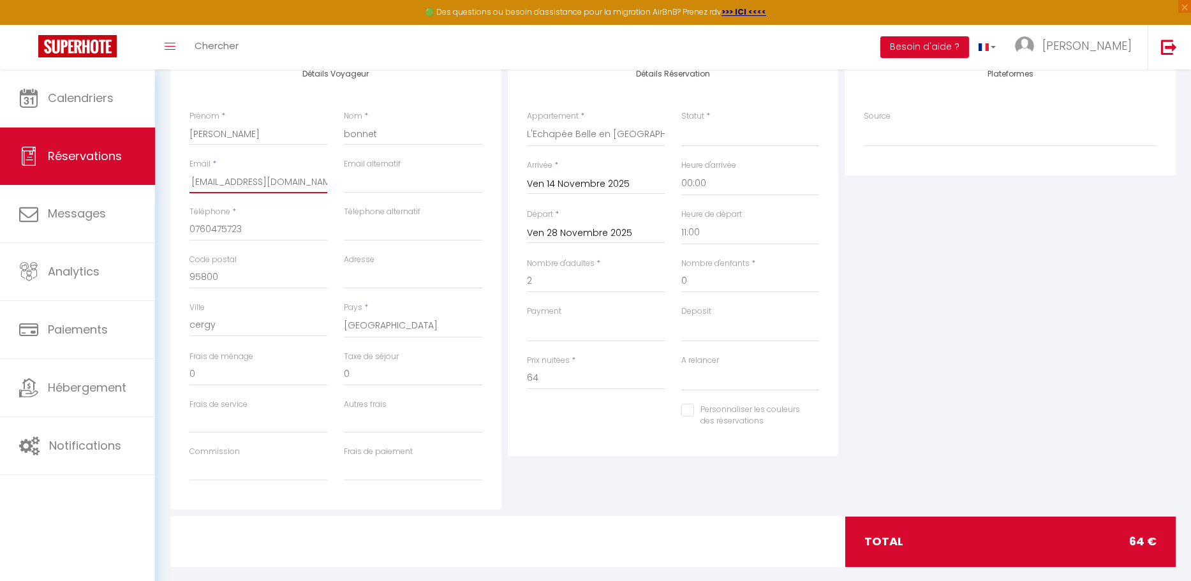
select select
checkbox input "false"
type input "Elodie [EMAIL_ADDRESS][DOMAIN_NAME]"
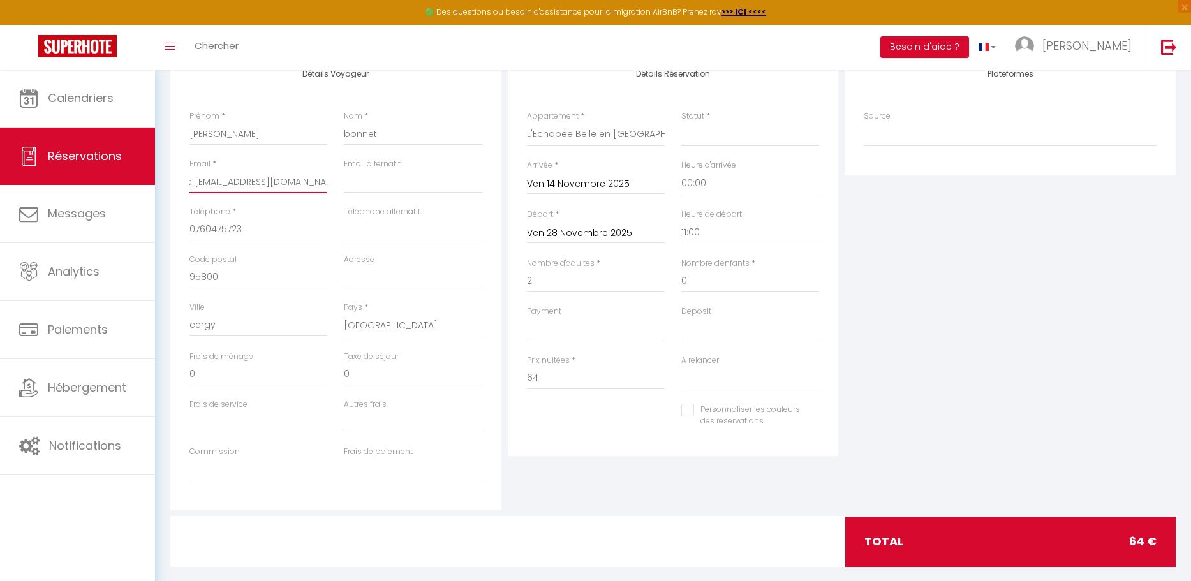
select select
checkbox input "false"
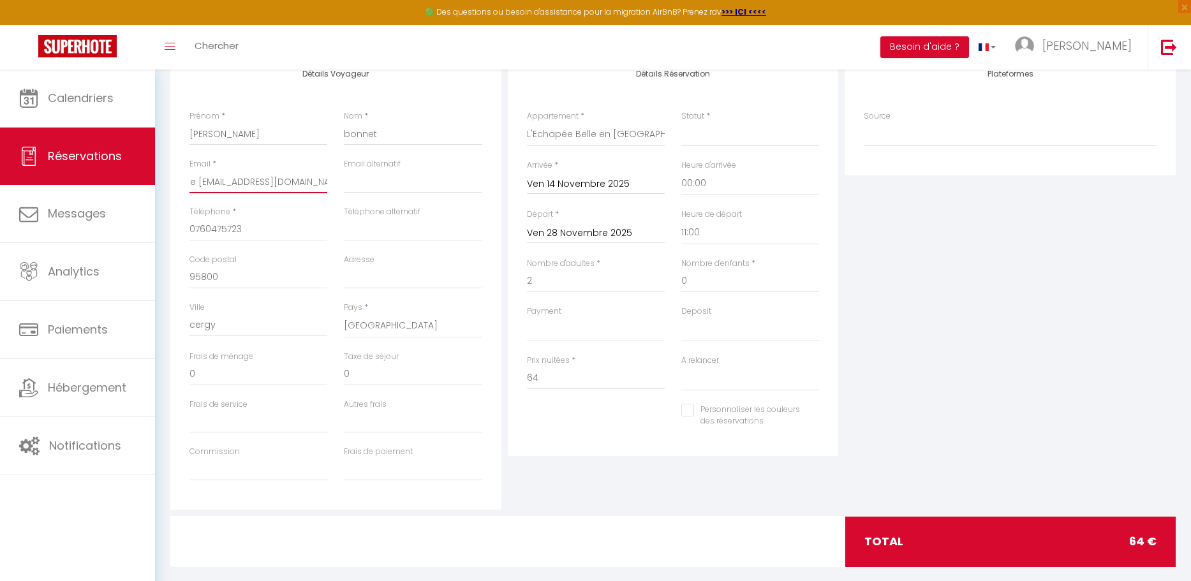
type input "[EMAIL_ADDRESS][DOMAIN_NAME]"
select select
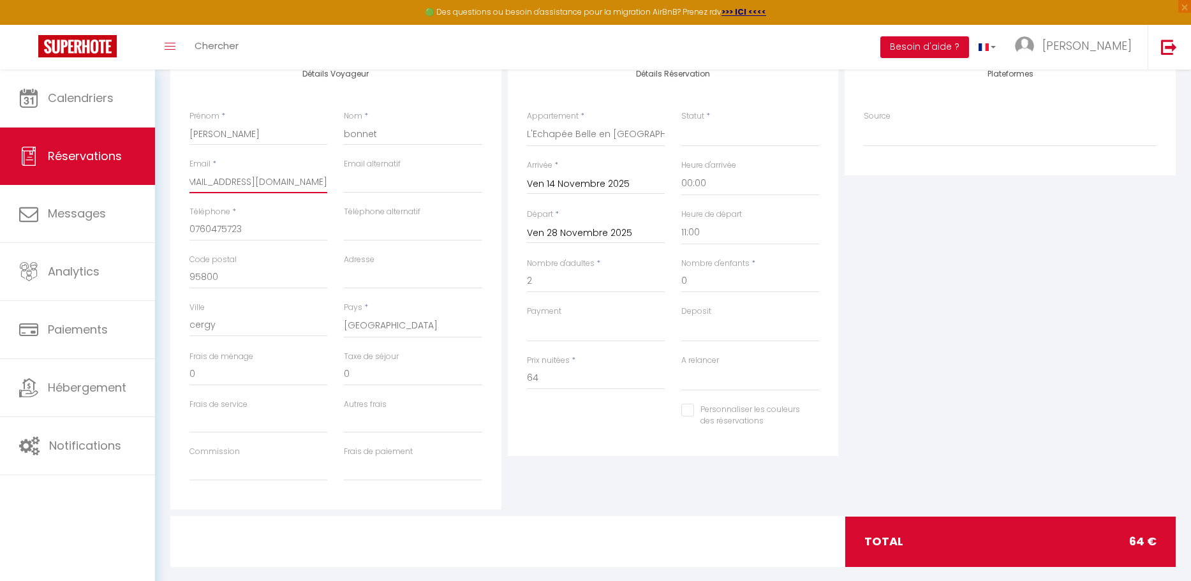
checkbox input "false"
type input "[EMAIL_ADDRESS][DOMAIN_NAME]"
select select
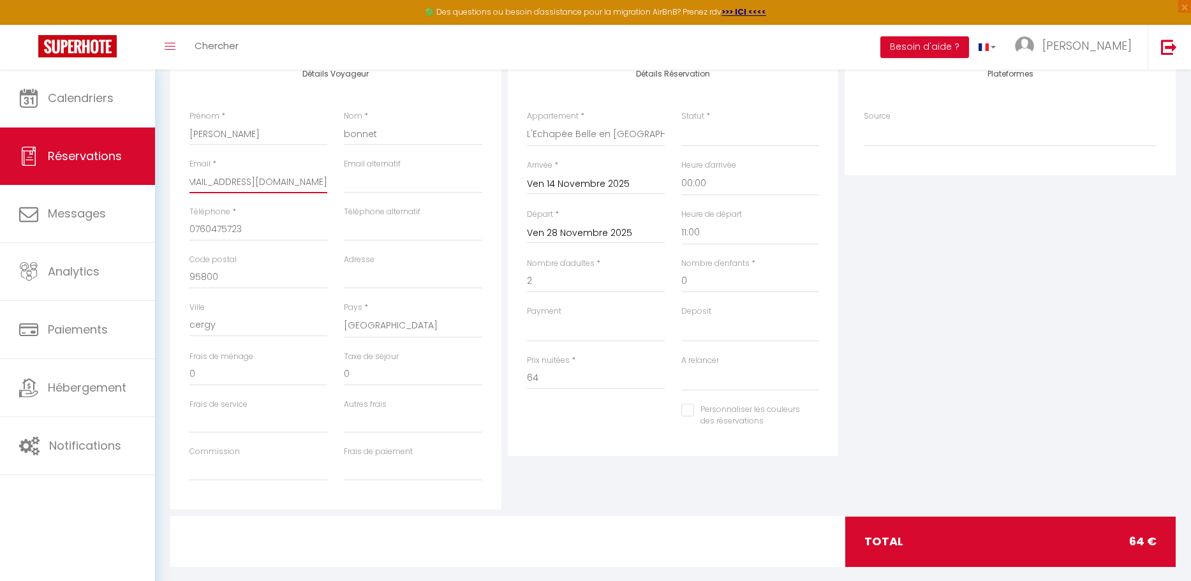
select select
checkbox input "false"
type input "[EMAIL_ADDRESS][DOMAIN_NAME]"
select select
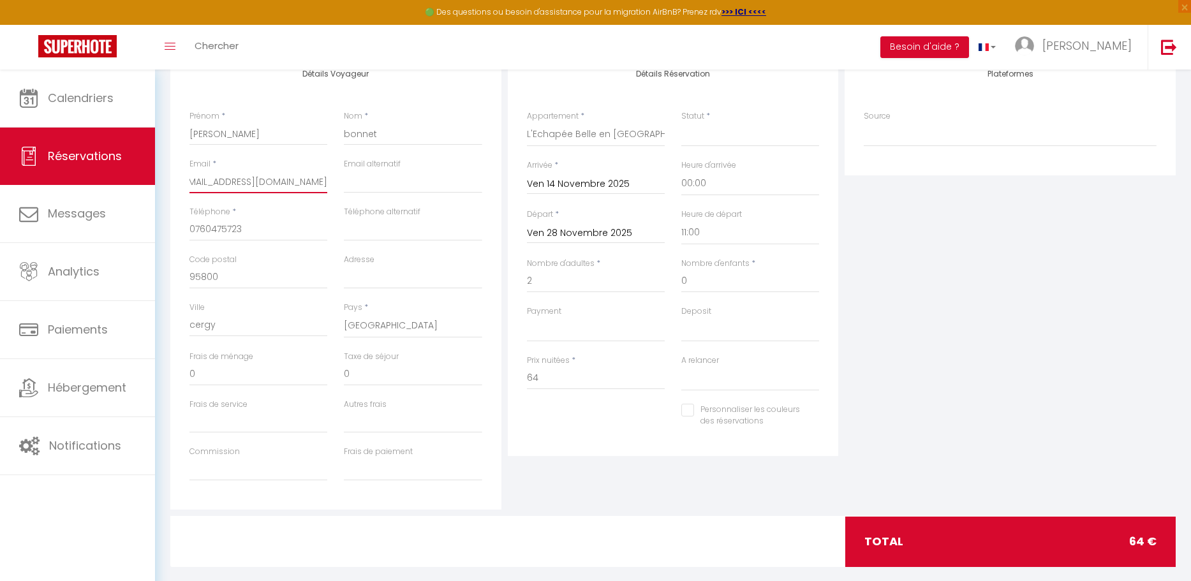
select select
checkbox input "false"
type input "[EMAIL_ADDRESS][DOMAIN_NAME]"
select select
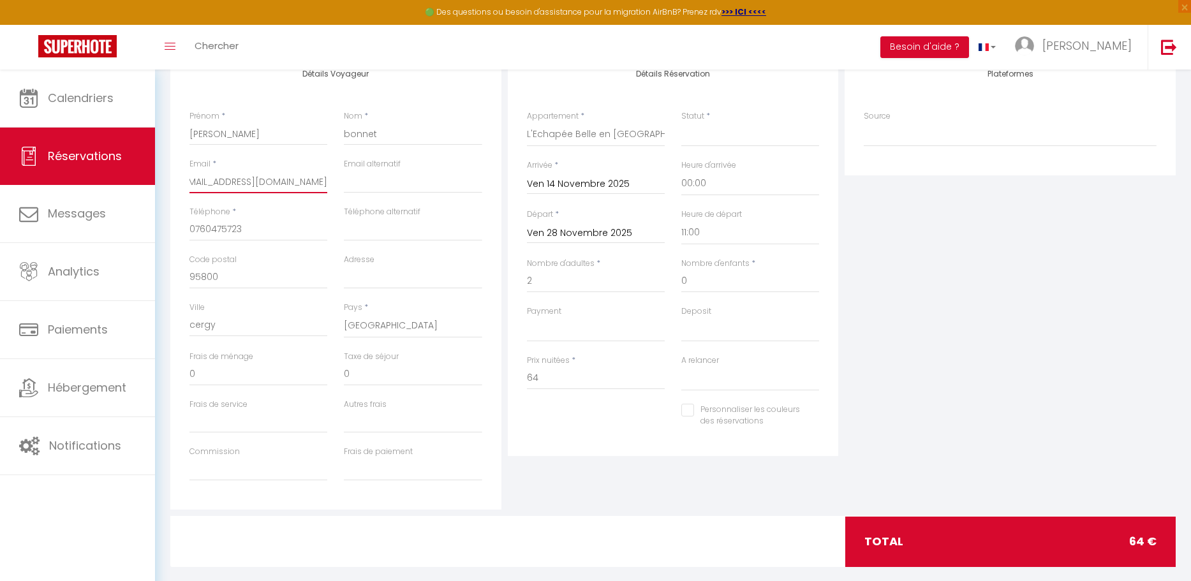
select select
checkbox input "false"
type input "[EMAIL_ADDRESS][DOMAIN_NAME]"
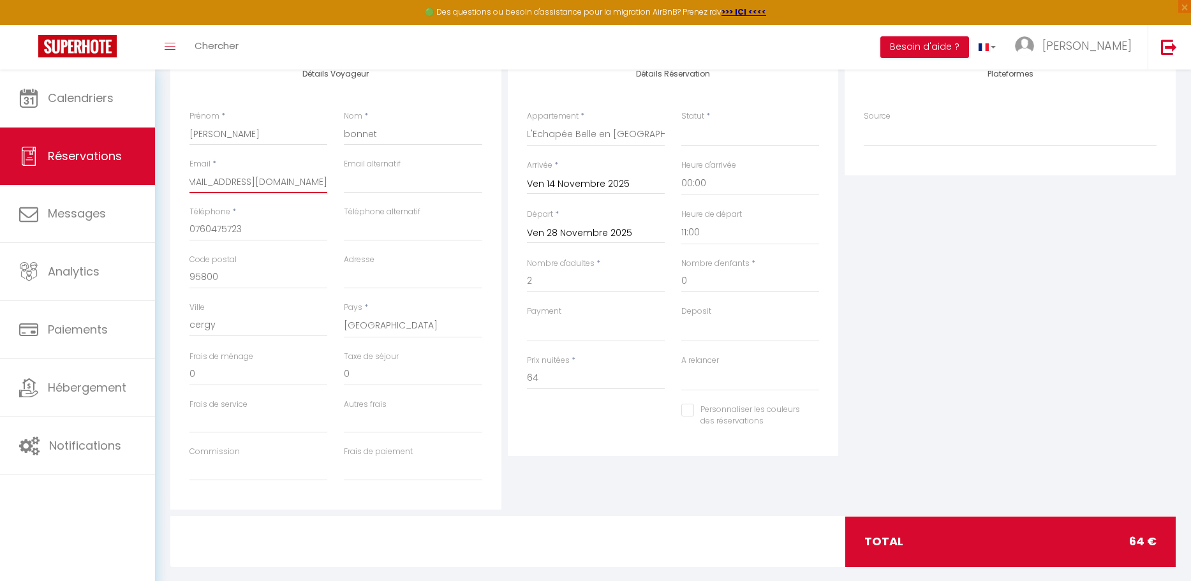
scroll to position [0, 1]
select select
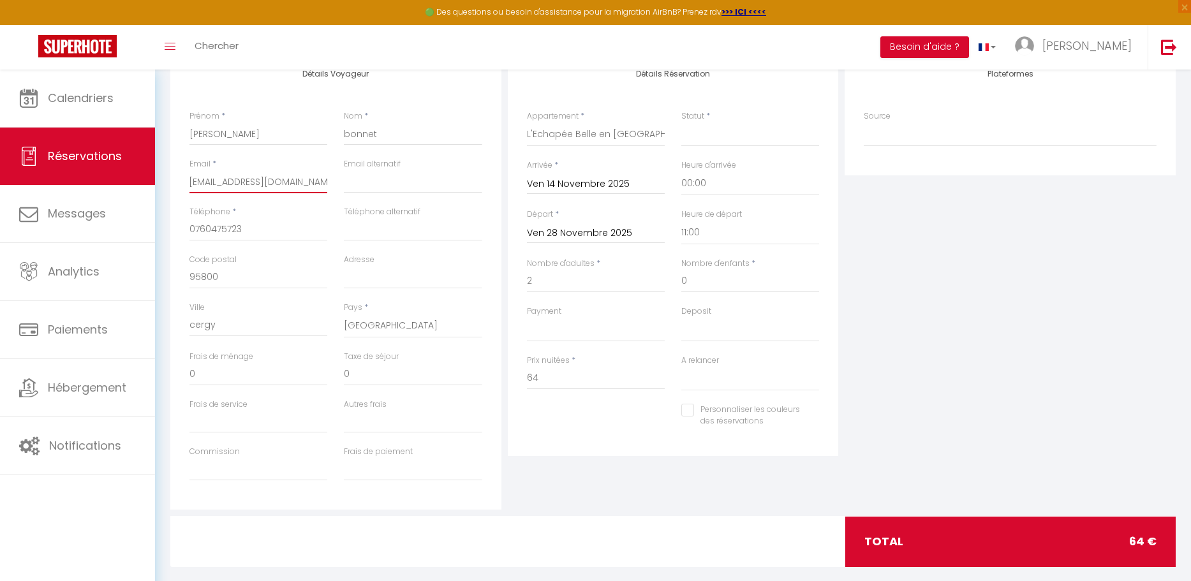
checkbox input "false"
type input "[EMAIL_ADDRESS][DOMAIN_NAME]"
select select
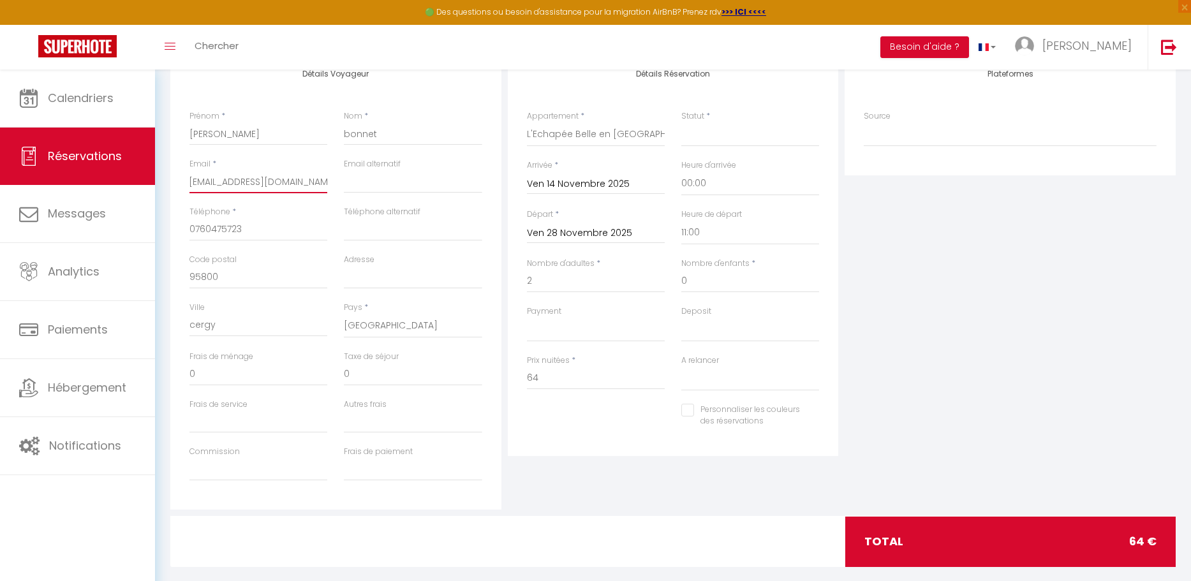
select select
checkbox input "false"
type input "[PERSON_NAME][EMAIL_ADDRESS][DOMAIN_NAME]"
select select
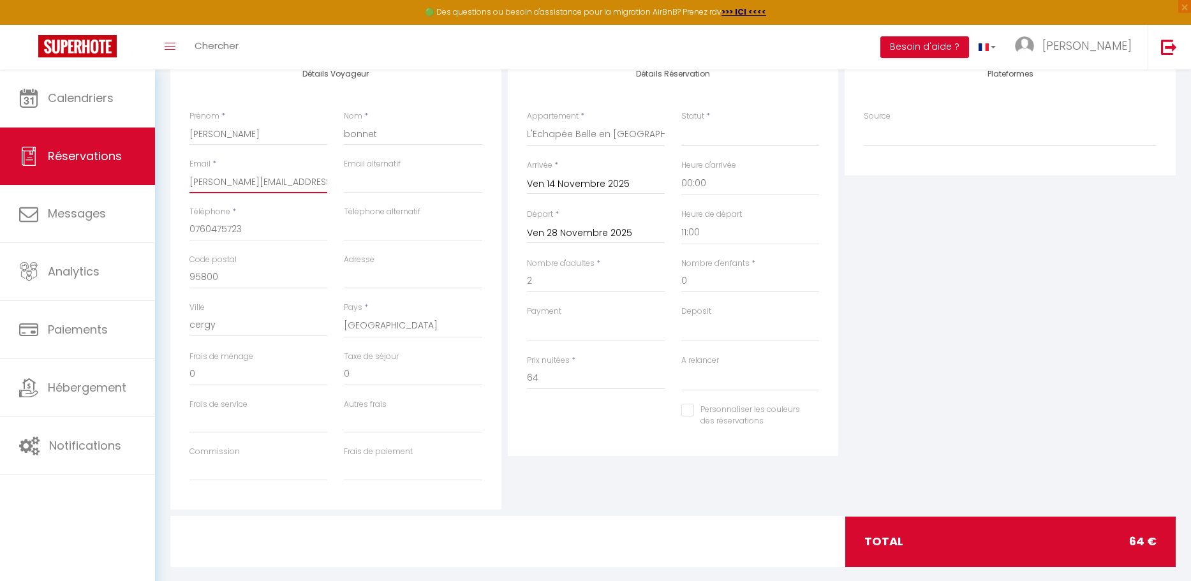
select select
click at [550, 378] on input "64" at bounding box center [596, 378] width 138 height 23
drag, startPoint x: 550, startPoint y: 378, endPoint x: 526, endPoint y: 377, distance: 23.6
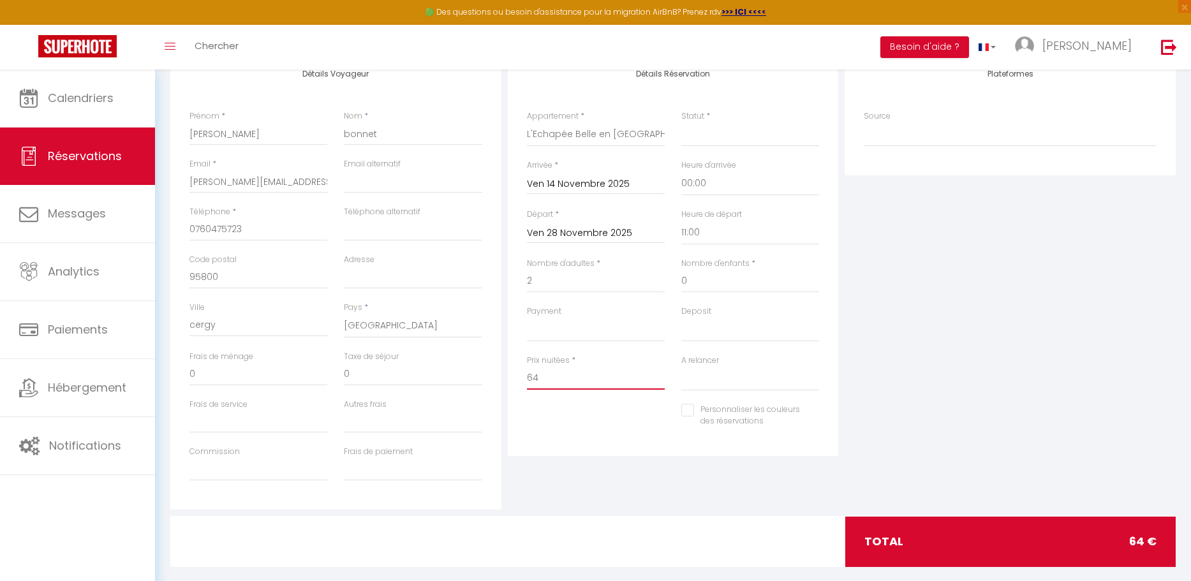
click at [527, 377] on input "64" at bounding box center [596, 378] width 138 height 23
click at [640, 455] on div "Détails Réservation Appartement * Escapade Beaujolaise aux Vignes Evasion : T2 …" at bounding box center [673, 255] width 331 height 403
click at [586, 473] on div "Détails Réservation Appartement * Escapade Beaujolaise aux Vignes Evasion : T2 …" at bounding box center [673, 282] width 337 height 456
click at [374, 429] on input "Autres frais" at bounding box center [413, 421] width 138 height 23
drag, startPoint x: 561, startPoint y: 379, endPoint x: 520, endPoint y: 379, distance: 41.5
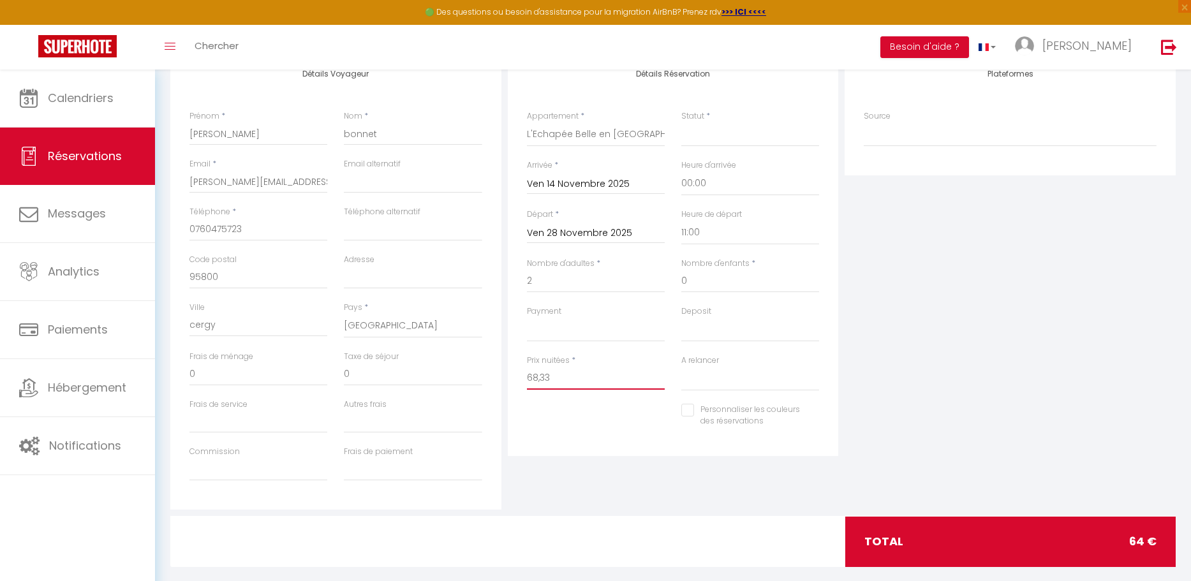
click at [520, 379] on div "Prix nuitées * 68,33" at bounding box center [596, 379] width 154 height 49
click at [579, 441] on div "Détails Réservation Appartement * Escapade Beaujolaise aux Vignes Evasion : T2 …" at bounding box center [673, 255] width 331 height 403
drag, startPoint x: 544, startPoint y: 380, endPoint x: 517, endPoint y: 378, distance: 27.5
click at [517, 378] on div "Détails Réservation Appartement * Escapade Beaujolaise aux Vignes Evasion : T2 …" at bounding box center [673, 255] width 331 height 403
click at [603, 457] on div "Détails Réservation Appartement * Escapade Beaujolaise aux Vignes Evasion : T2 …" at bounding box center [673, 282] width 337 height 456
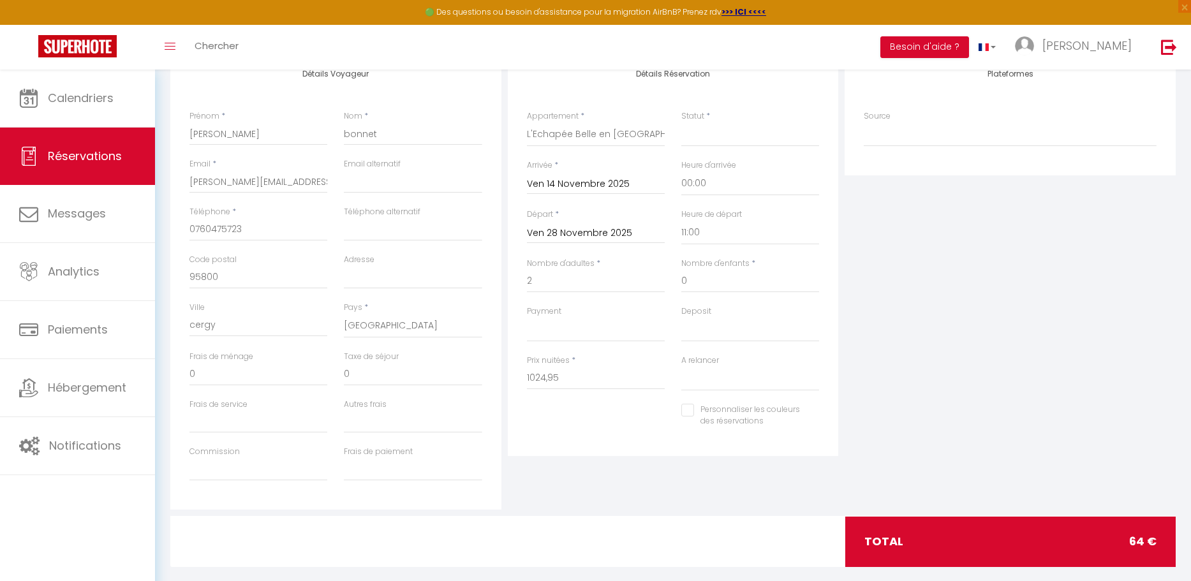
click at [942, 441] on div "Plateformes Source Direct [DOMAIN_NAME] [DOMAIN_NAME] Chalet montagne Expedia G…" at bounding box center [1009, 282] width 337 height 456
click at [257, 375] on input "0" at bounding box center [258, 374] width 138 height 23
drag, startPoint x: 205, startPoint y: 374, endPoint x: 184, endPoint y: 374, distance: 21.1
click at [184, 374] on div "Frais de ménage 0" at bounding box center [258, 375] width 154 height 48
click at [407, 378] on input "0" at bounding box center [413, 374] width 138 height 23
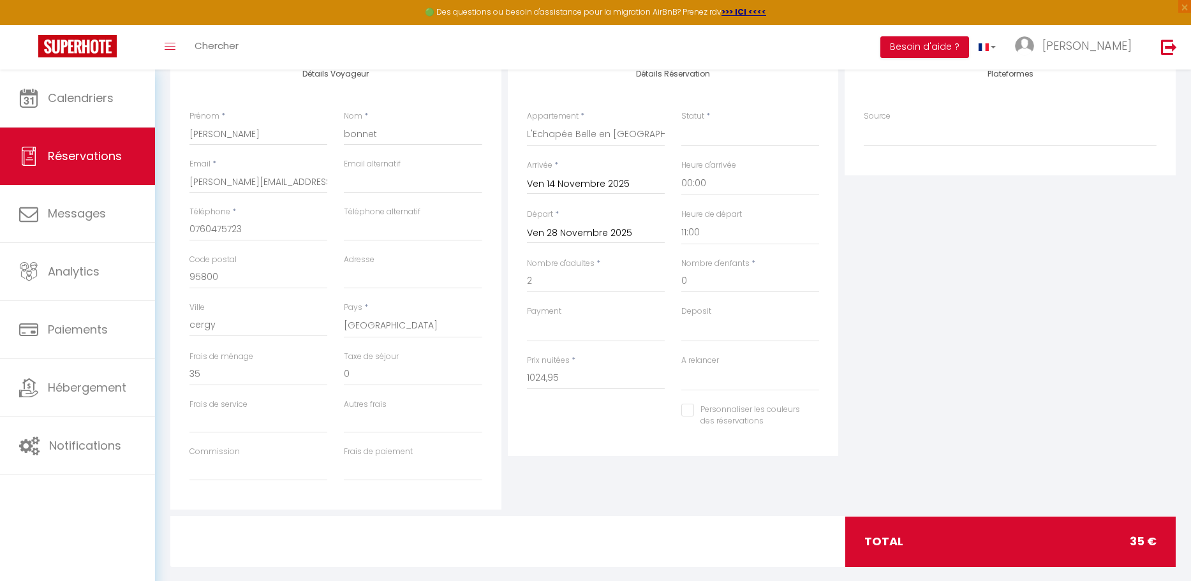
click at [805, 401] on div "A relancer Oui Non" at bounding box center [750, 379] width 154 height 49
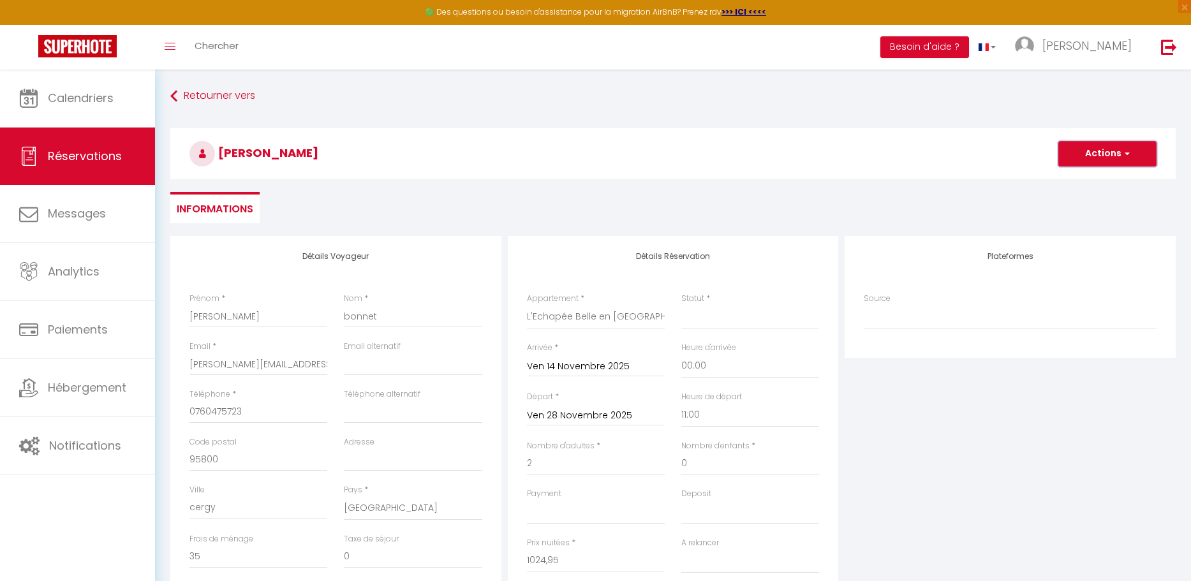
click at [1101, 150] on button "Actions" at bounding box center [1107, 154] width 98 height 26
click at [753, 320] on select "Confirmé Non Confirmé [PERSON_NAME] par le voyageur No Show Request" at bounding box center [750, 317] width 138 height 24
click at [1132, 158] on button "Actions" at bounding box center [1107, 154] width 98 height 26
click at [1096, 186] on link "Enregistrer" at bounding box center [1094, 182] width 101 height 17
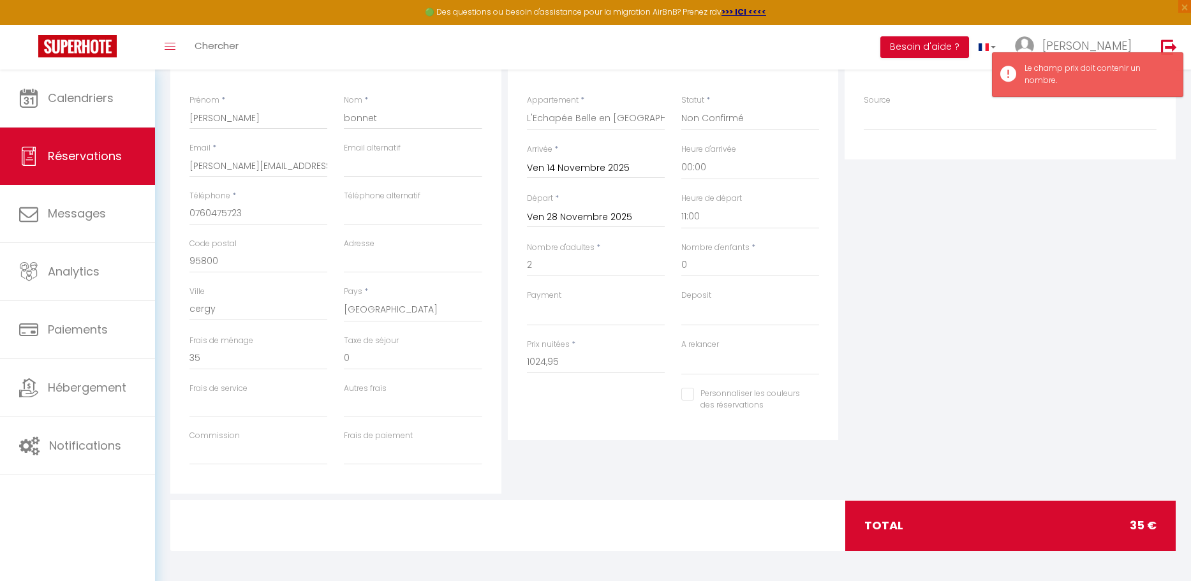
scroll to position [200, 0]
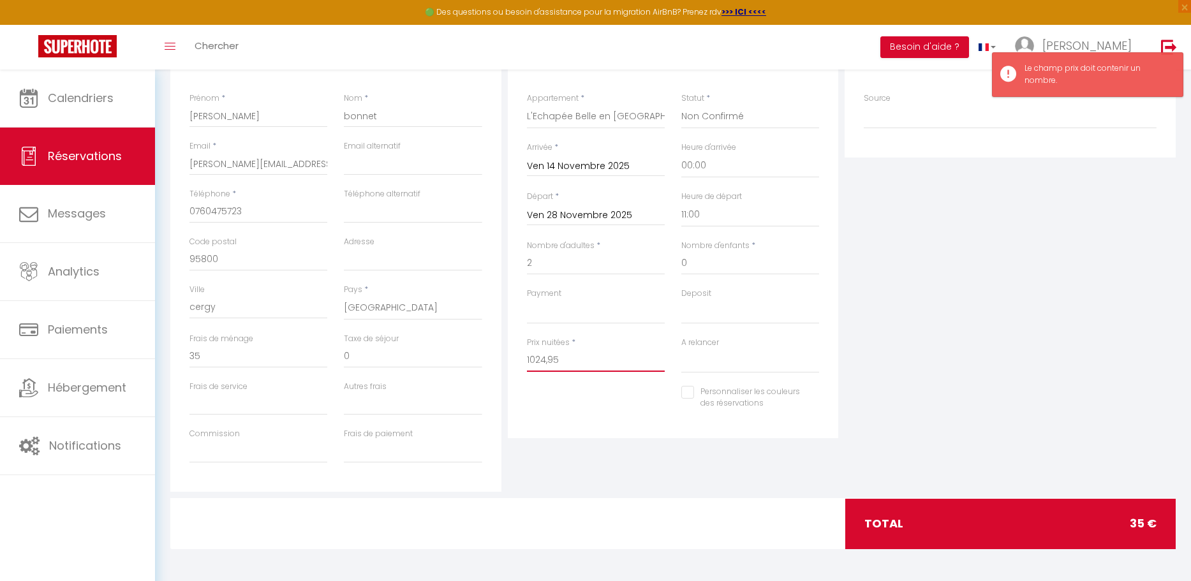
drag, startPoint x: 566, startPoint y: 359, endPoint x: 512, endPoint y: 359, distance: 54.2
click at [512, 359] on div "Détails Réservation Appartement * Escapade Beaujolaise aux Vignes Evasion : T2 …" at bounding box center [673, 237] width 331 height 403
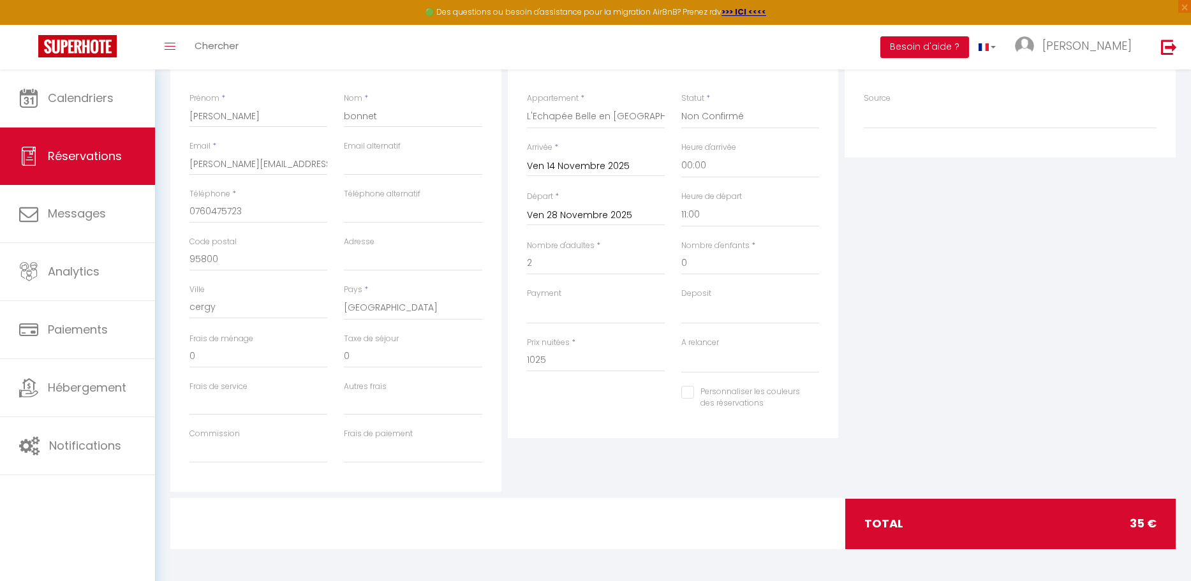
click at [917, 300] on div "Plateformes Source Direct [DOMAIN_NAME] [DOMAIN_NAME] Chalet montagne Expedia G…" at bounding box center [1009, 264] width 337 height 456
click at [221, 356] on input "0" at bounding box center [258, 356] width 138 height 23
click at [946, 416] on div "Plateformes Source Direct [DOMAIN_NAME] [DOMAIN_NAME] Chalet montagne Expedia G…" at bounding box center [1009, 264] width 337 height 456
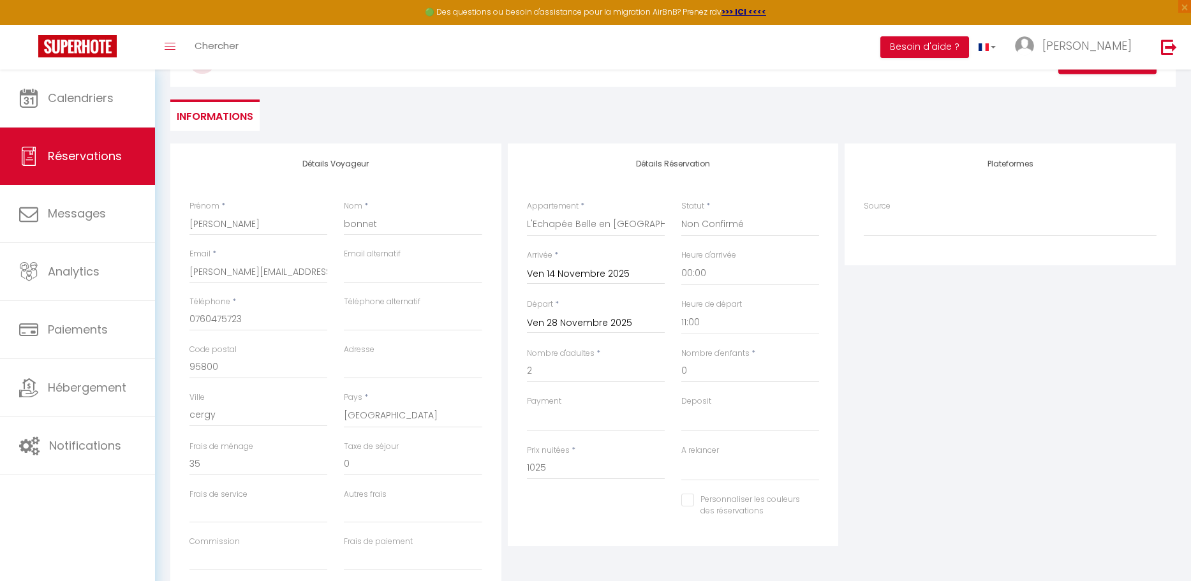
scroll to position [81, 0]
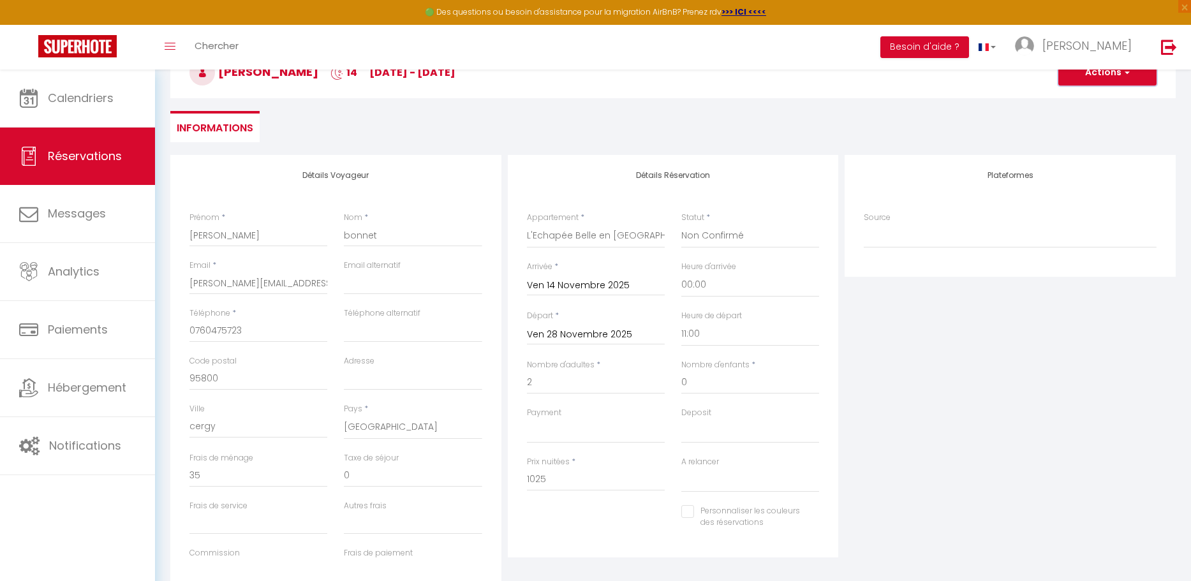
click at [1096, 80] on button "Actions" at bounding box center [1107, 73] width 98 height 26
click at [1087, 100] on link "Enregistrer" at bounding box center [1094, 100] width 101 height 17
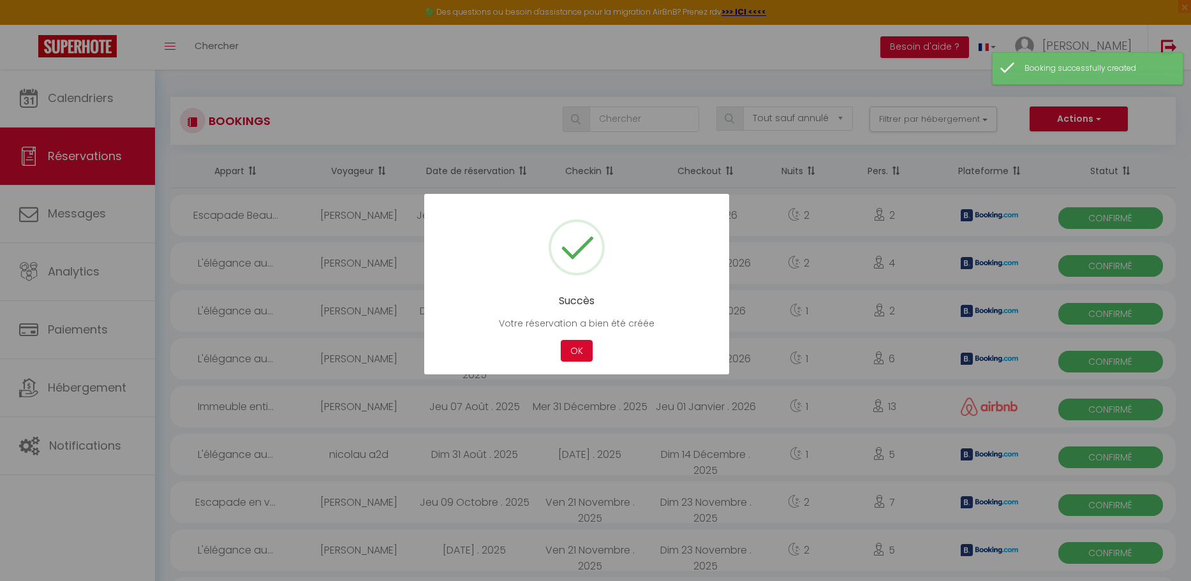
click at [113, 105] on div at bounding box center [595, 290] width 1191 height 581
click at [78, 98] on div at bounding box center [595, 290] width 1191 height 581
click at [578, 353] on button "OK" at bounding box center [577, 351] width 32 height 22
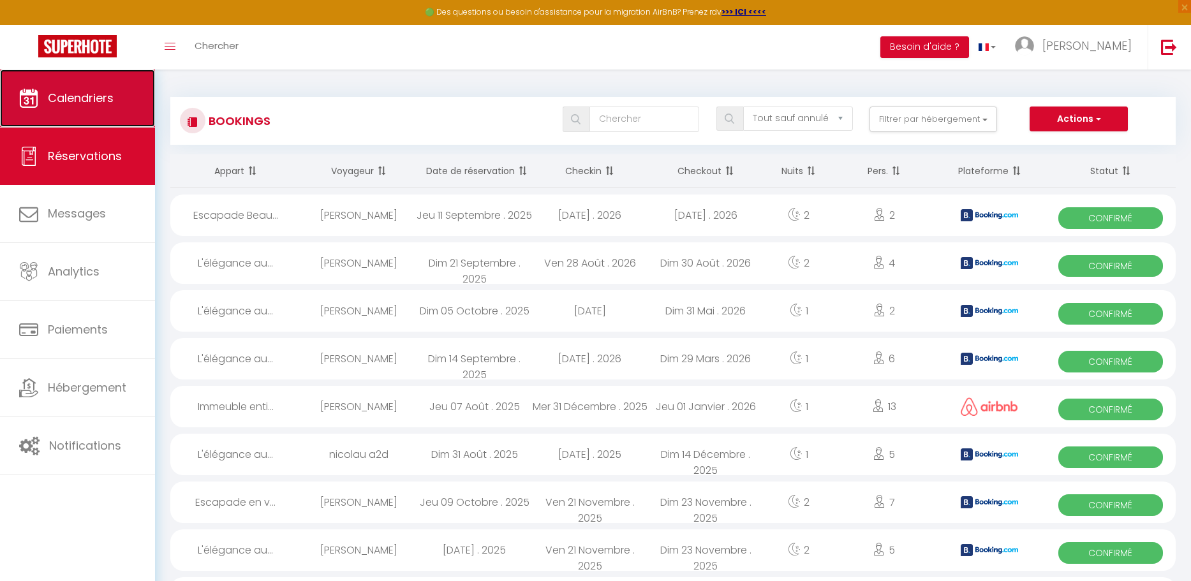
click at [57, 84] on link "Calendriers" at bounding box center [77, 98] width 155 height 57
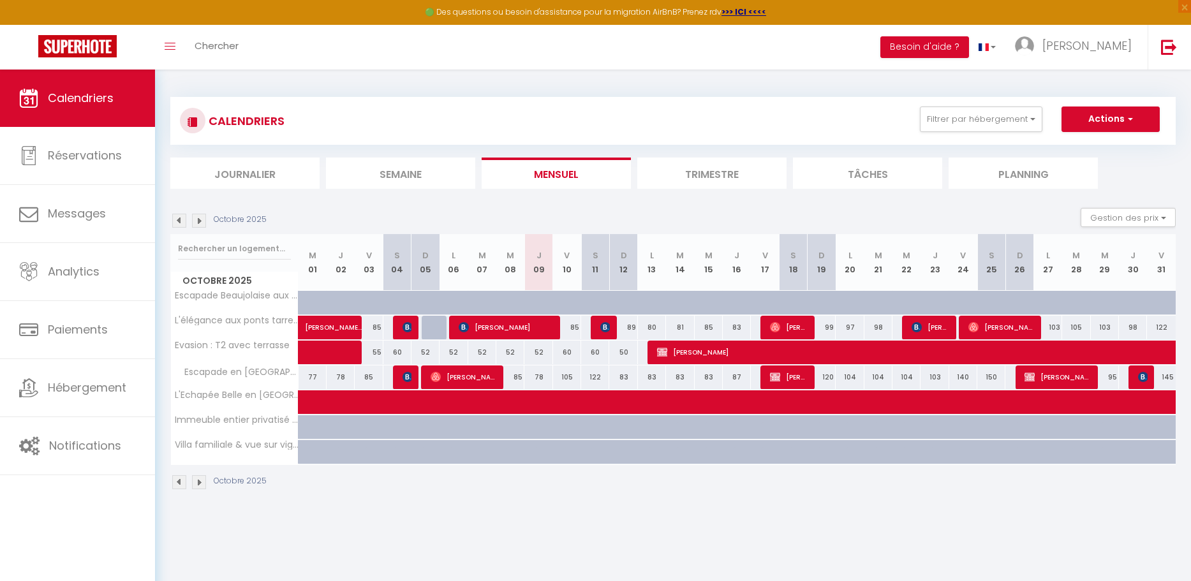
click at [202, 222] on img at bounding box center [199, 221] width 14 height 14
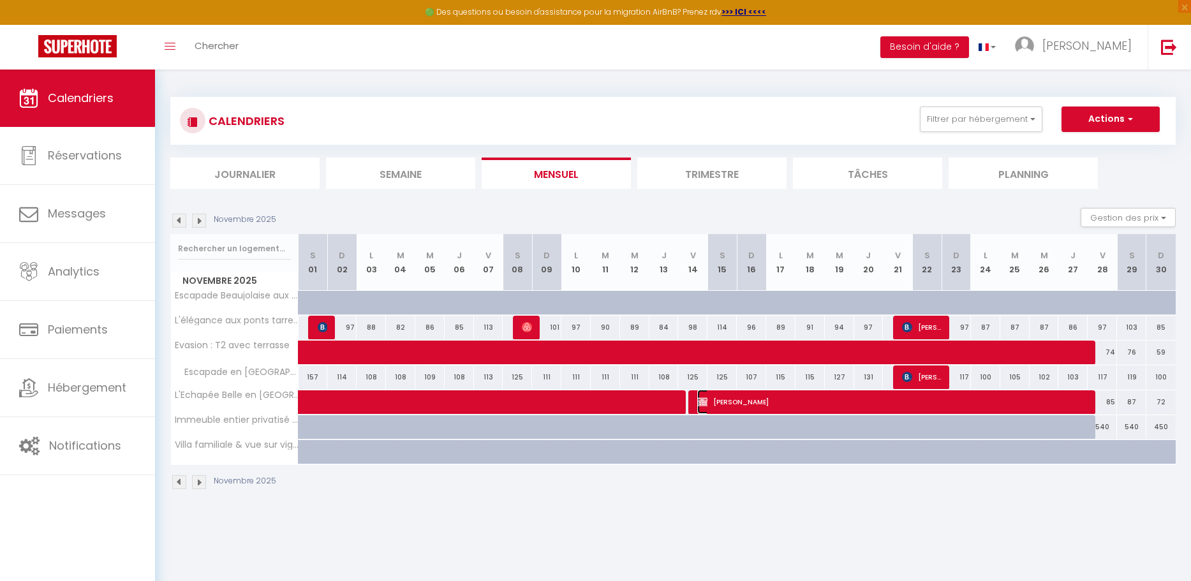
click at [1003, 401] on span "[PERSON_NAME]" at bounding box center [892, 402] width 391 height 24
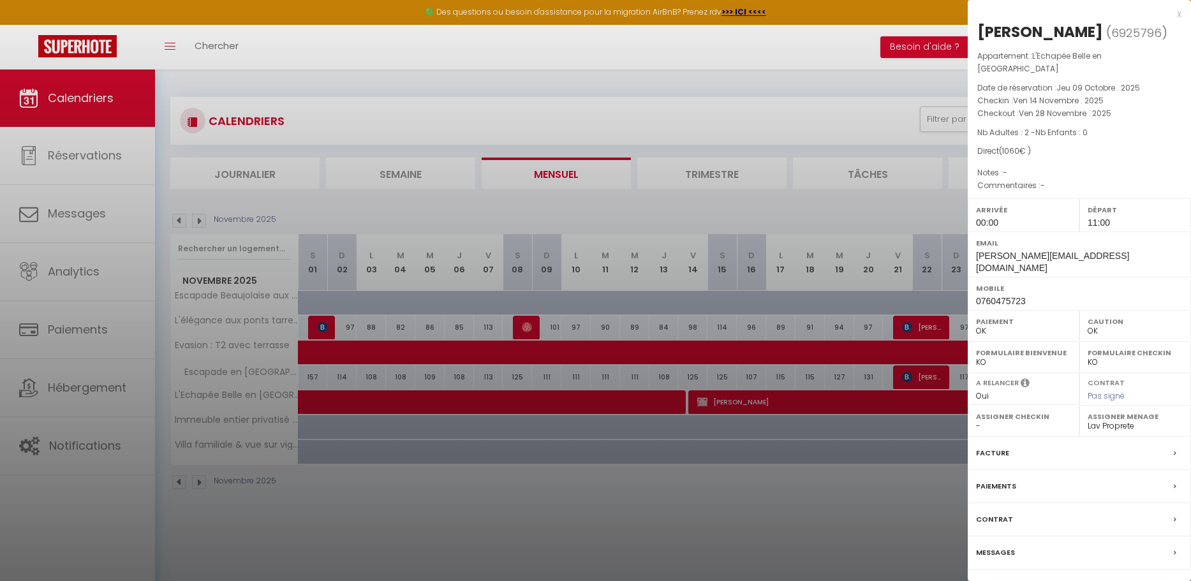
click at [1076, 580] on link "Détails de la réservation" at bounding box center [1079, 591] width 184 height 17
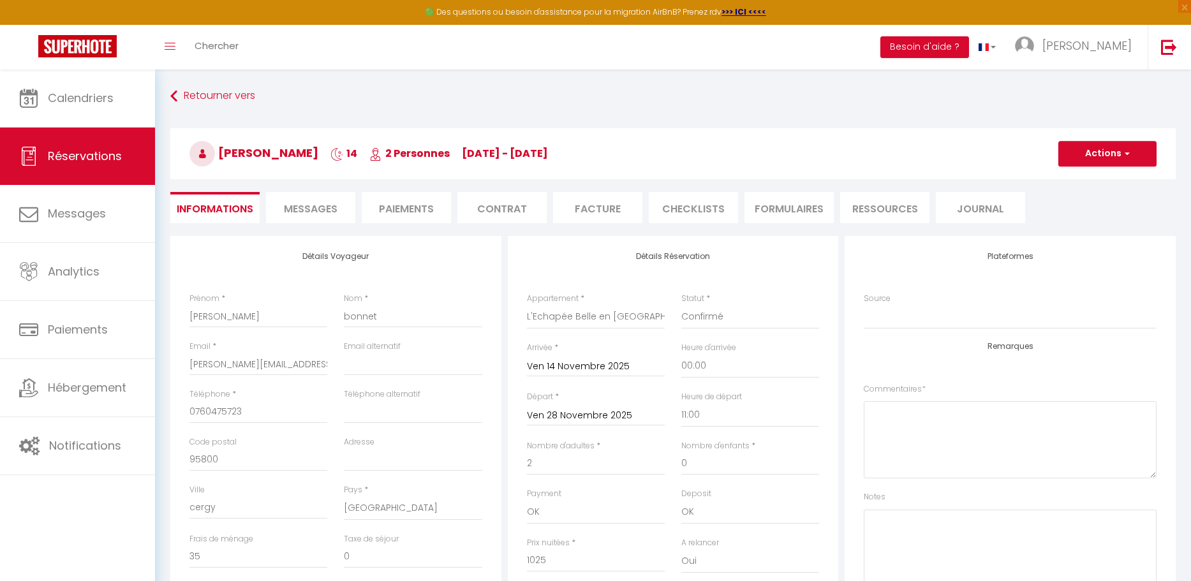
click at [609, 412] on input "Ven 28 Novembre 2025" at bounding box center [596, 416] width 138 height 17
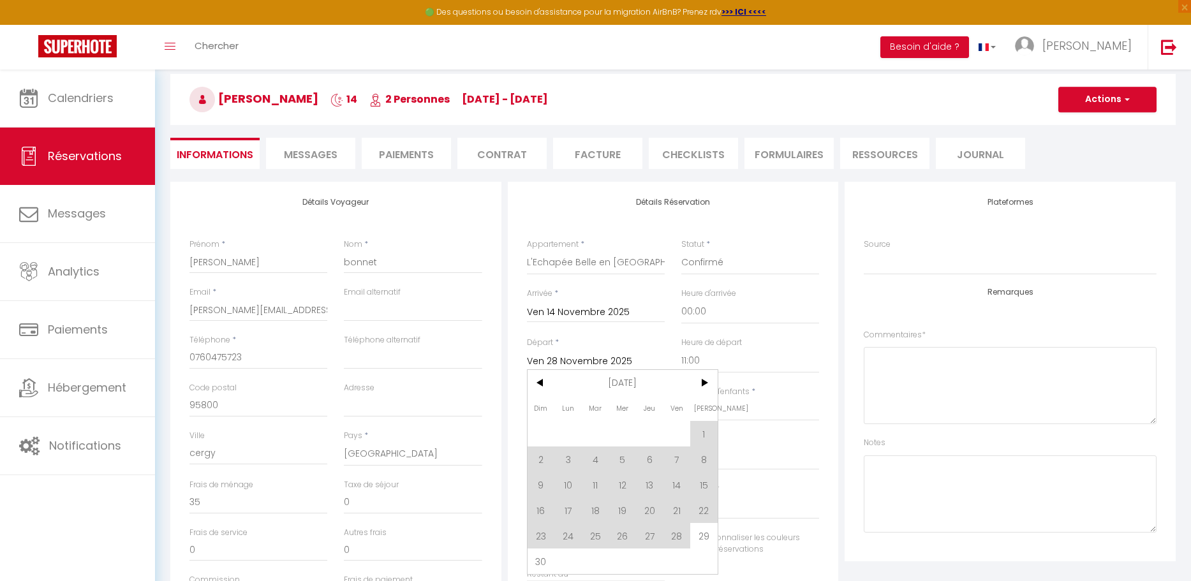
scroll to position [69, 0]
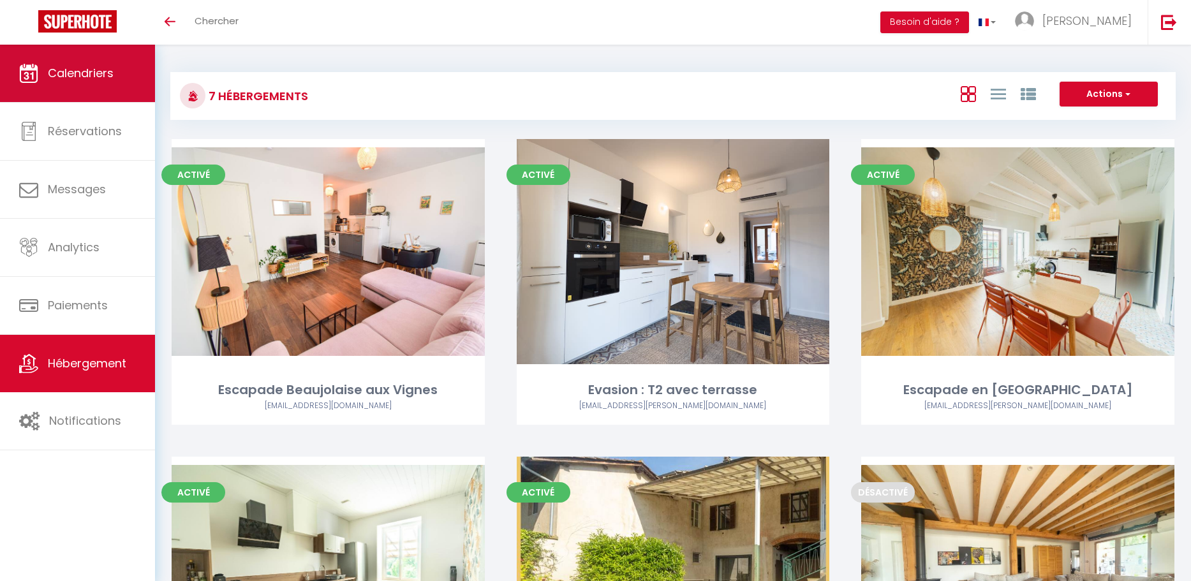
click at [92, 68] on span "Calendriers" at bounding box center [81, 73] width 66 height 16
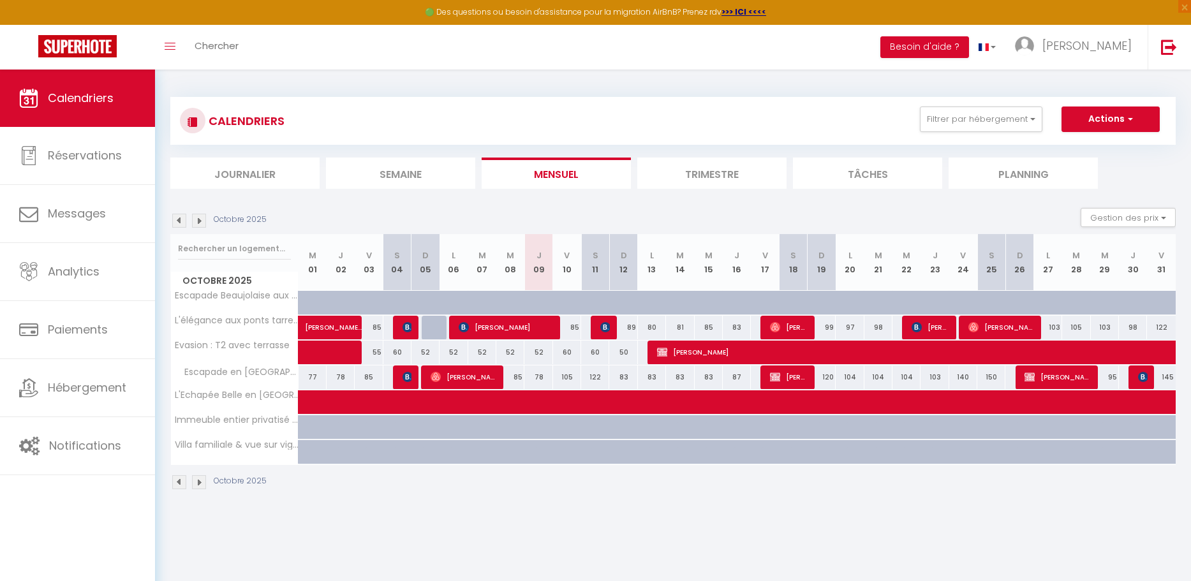
click at [196, 217] on img at bounding box center [199, 221] width 14 height 14
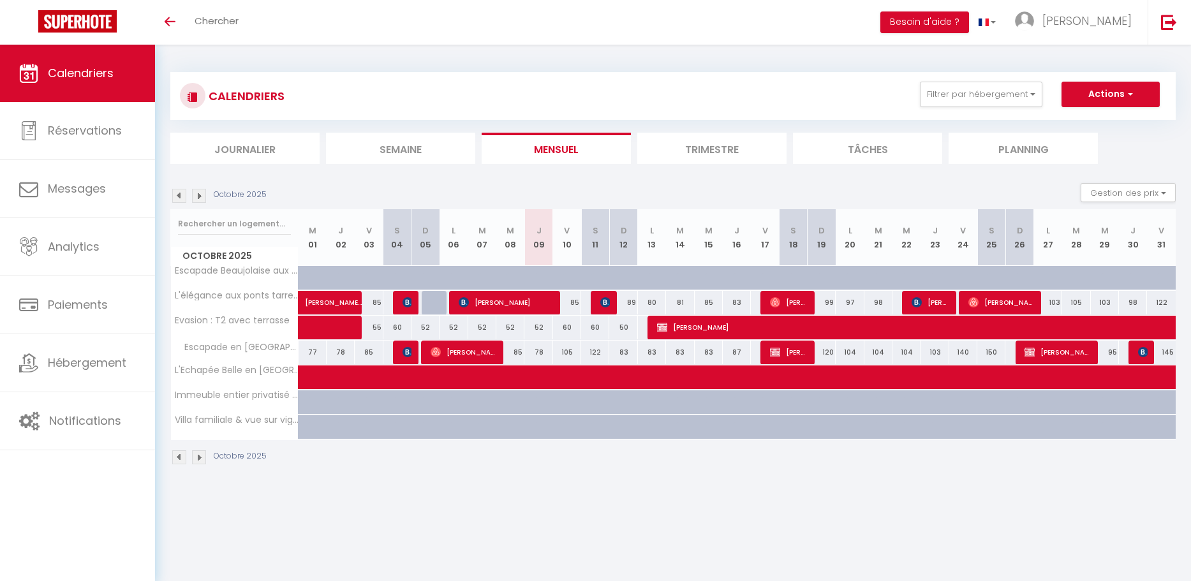
click at [202, 198] on img at bounding box center [199, 196] width 14 height 14
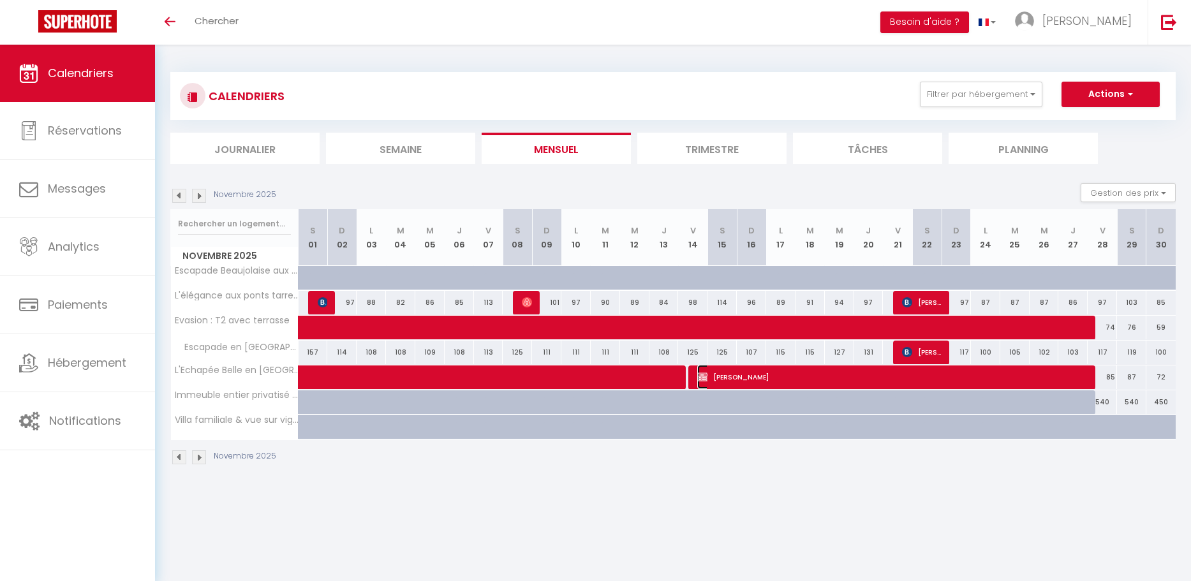
click at [906, 376] on span "[PERSON_NAME]" at bounding box center [892, 377] width 391 height 24
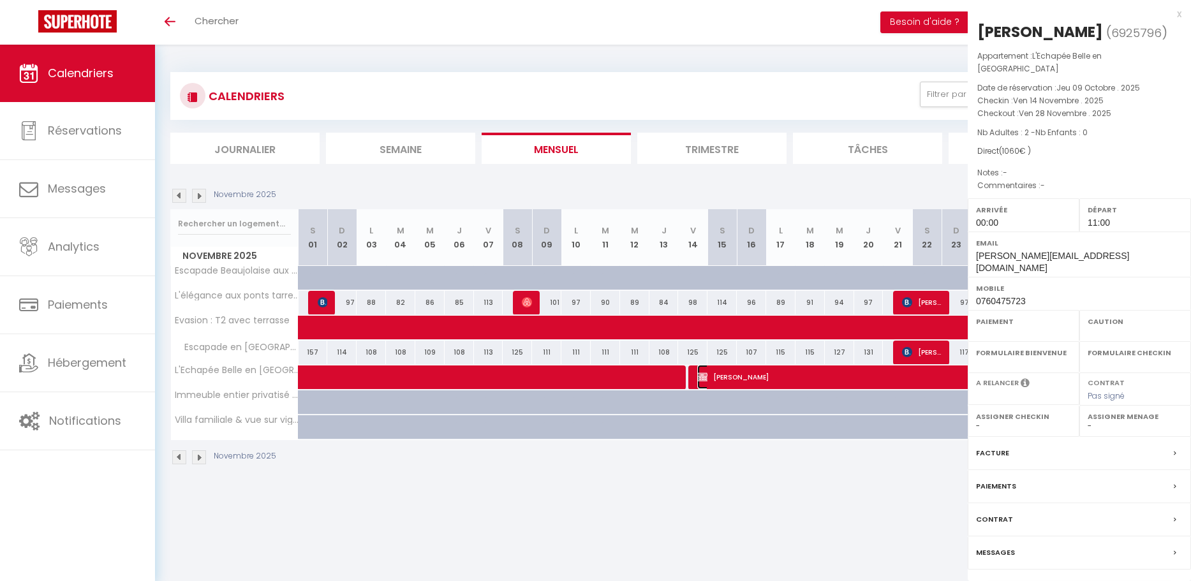
select select "OK"
select select "0"
select select "1"
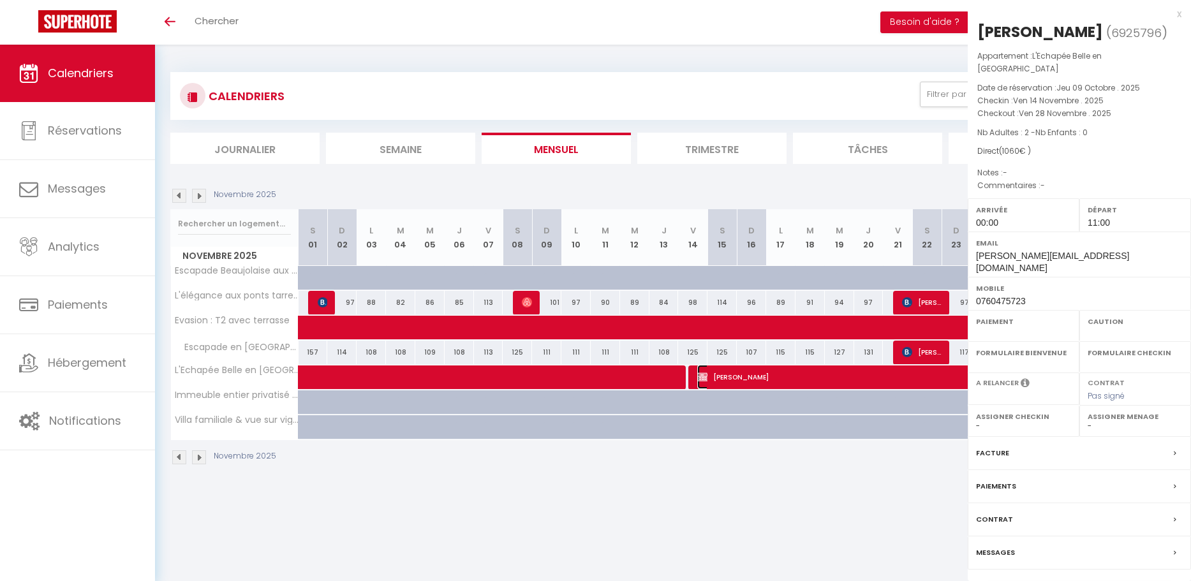
select select
select select "34347"
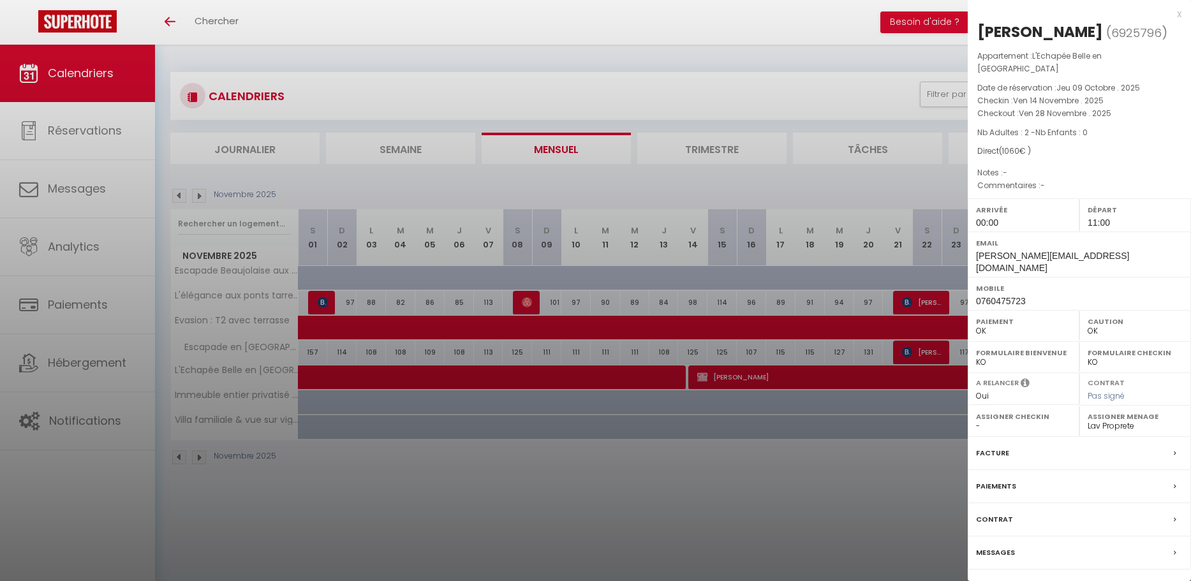
click at [1072, 580] on link "Détails de la réservation" at bounding box center [1079, 591] width 184 height 17
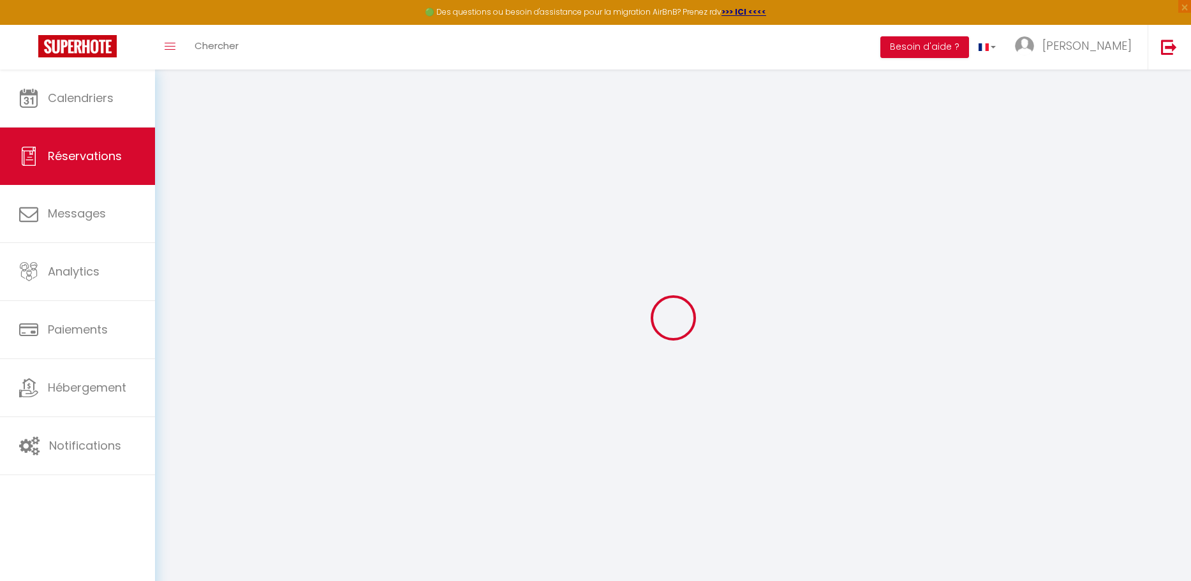
select select
checkbox input "false"
select select
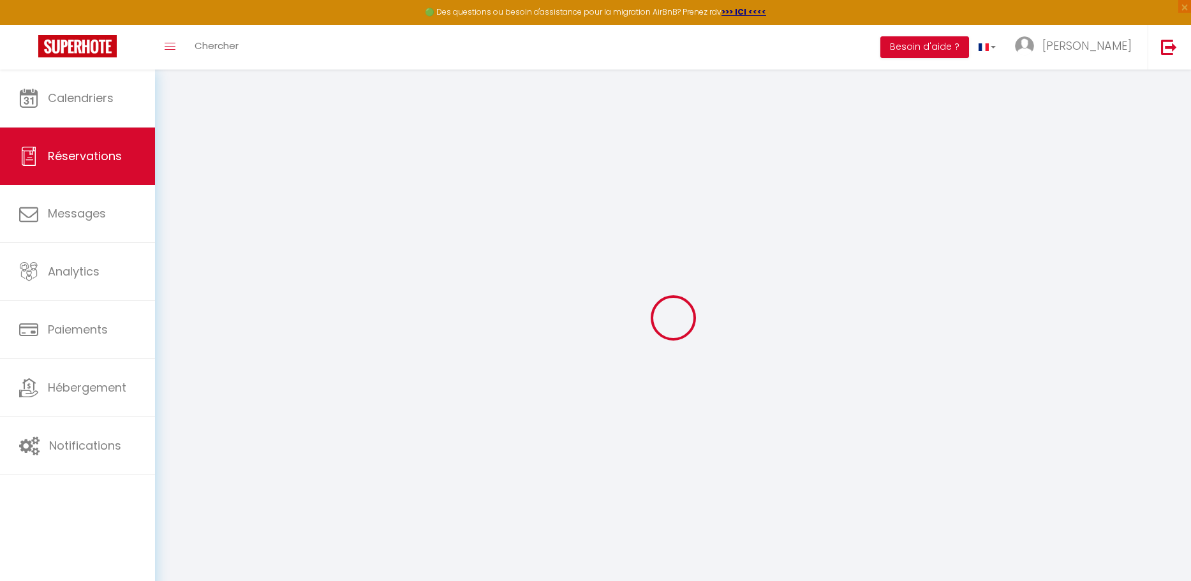
checkbox input "false"
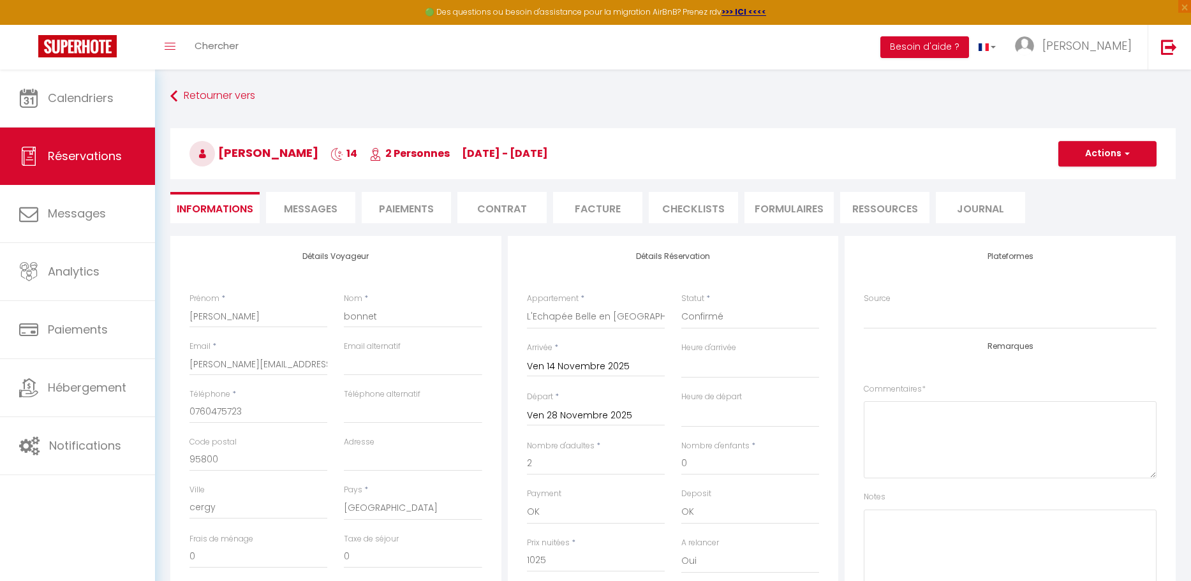
type input "35"
select select
checkbox input "false"
select select "00:00"
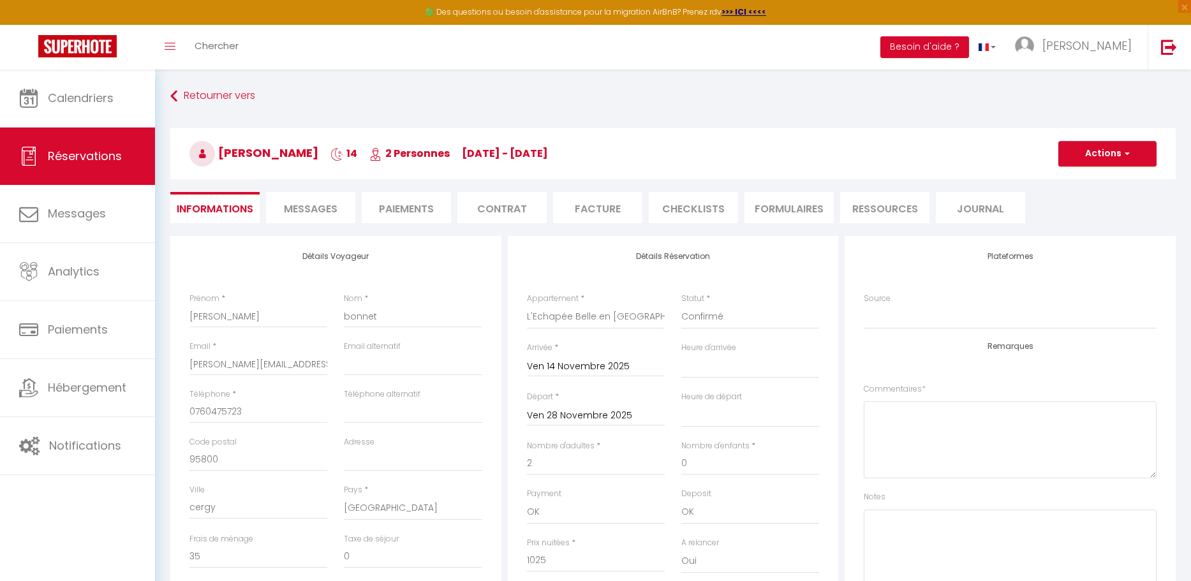
select select "11:00"
click at [593, 416] on input "Ven 28 Novembre 2025" at bounding box center [596, 416] width 138 height 17
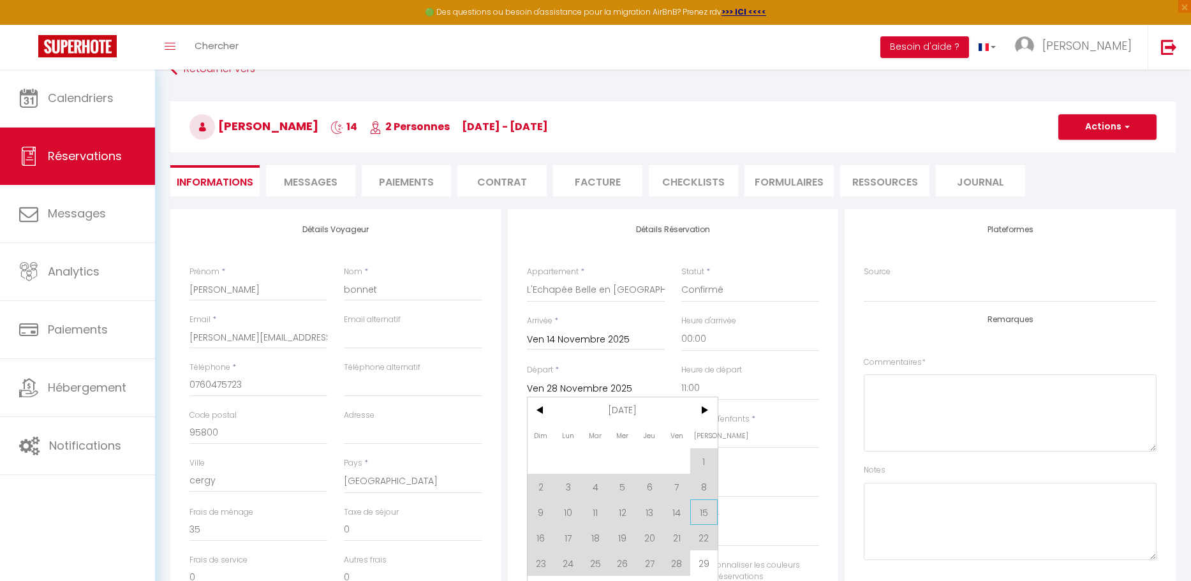
scroll to position [34, 0]
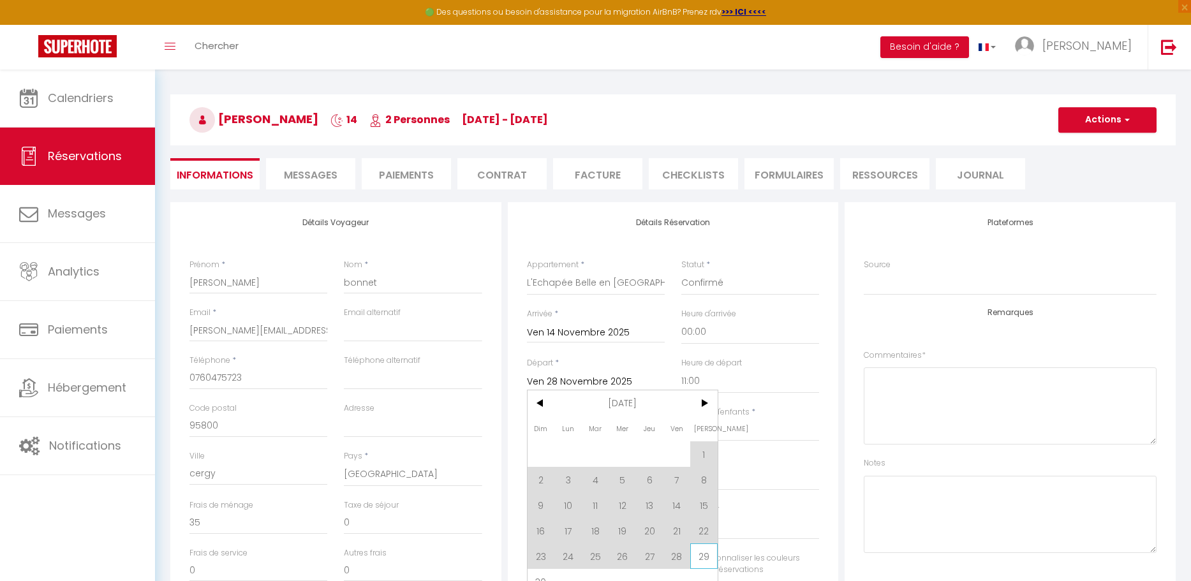
click at [701, 563] on span "29" at bounding box center [703, 556] width 27 height 26
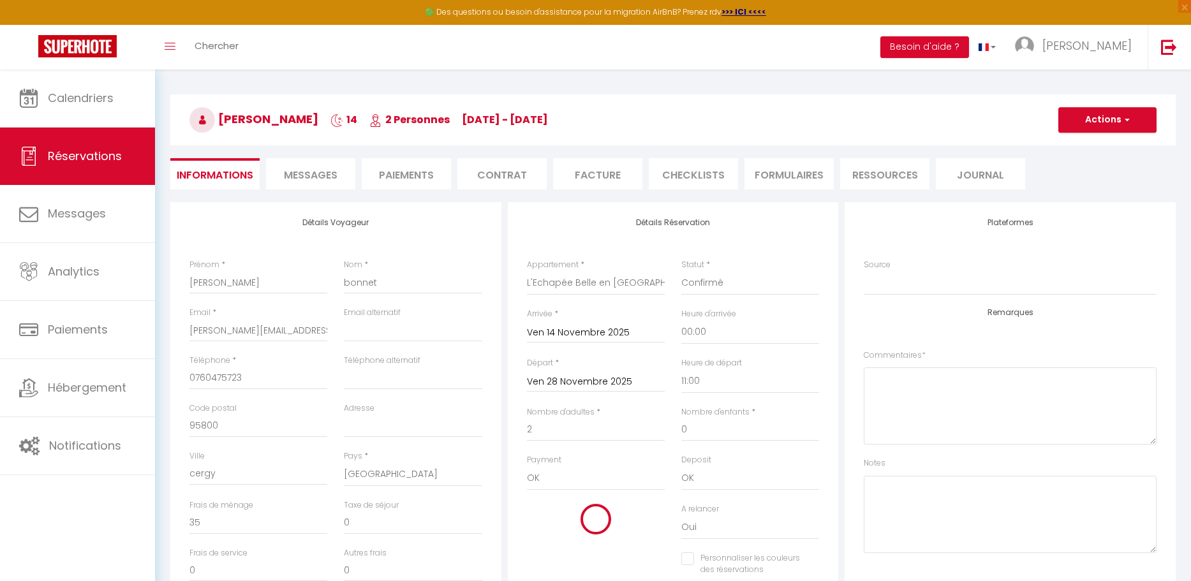
type input "Sam 29 Novembre 2025"
checkbox input "false"
type input "43.5"
type input "1320"
checkbox input "false"
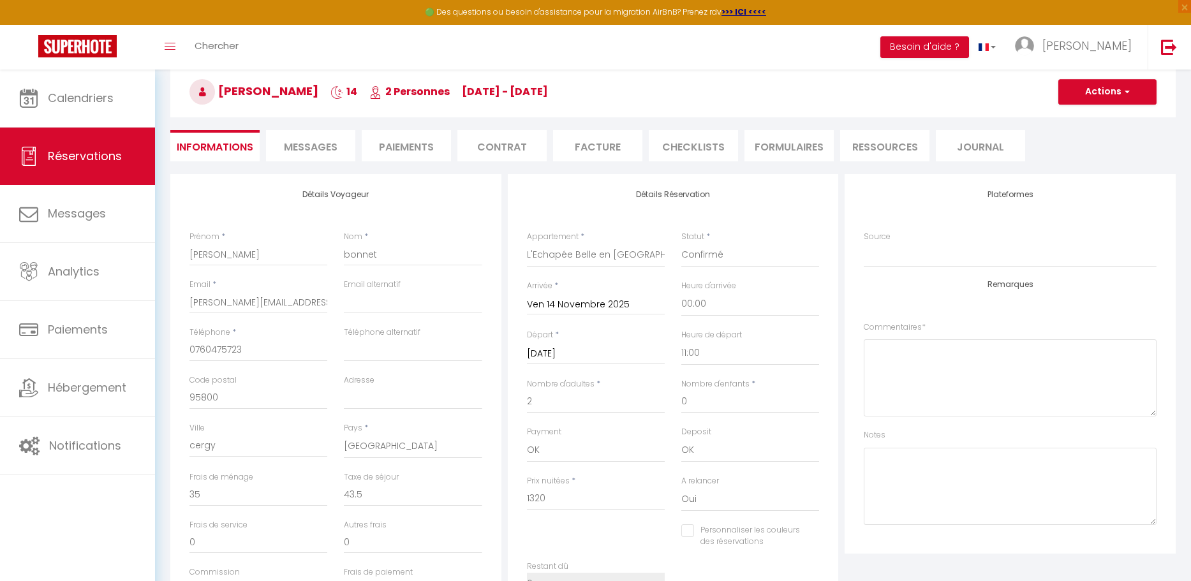
scroll to position [0, 0]
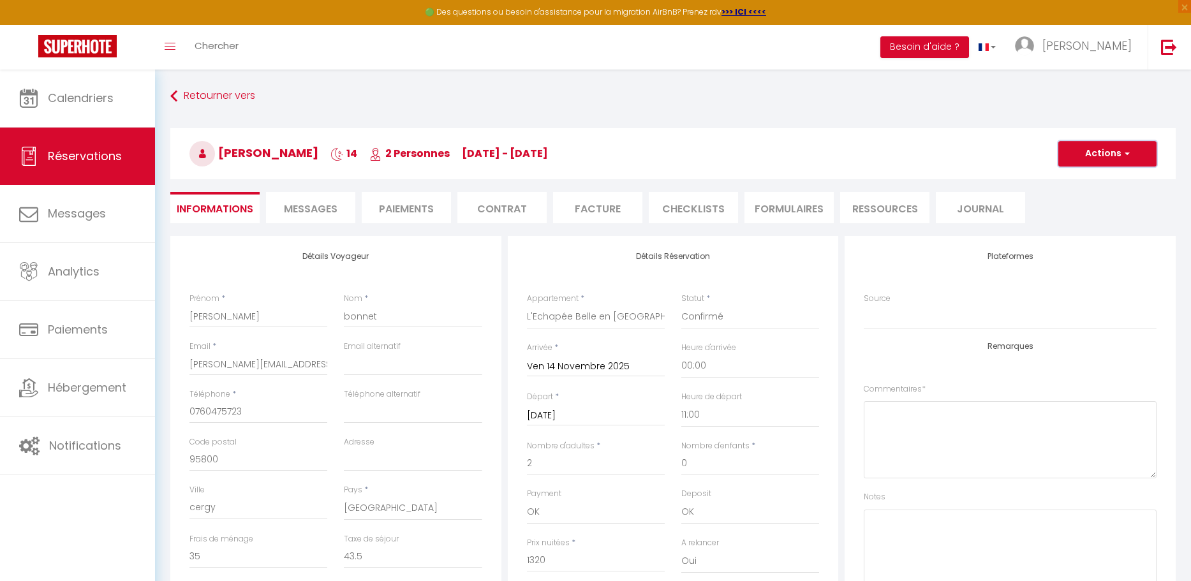
click at [1085, 165] on button "Actions" at bounding box center [1107, 154] width 98 height 26
click at [690, 314] on select "Confirmé Non Confirmé [PERSON_NAME] par le voyageur No Show Request" at bounding box center [750, 317] width 138 height 24
select select "2"
checkbox input "false"
click at [1091, 160] on button "Actions" at bounding box center [1107, 154] width 98 height 26
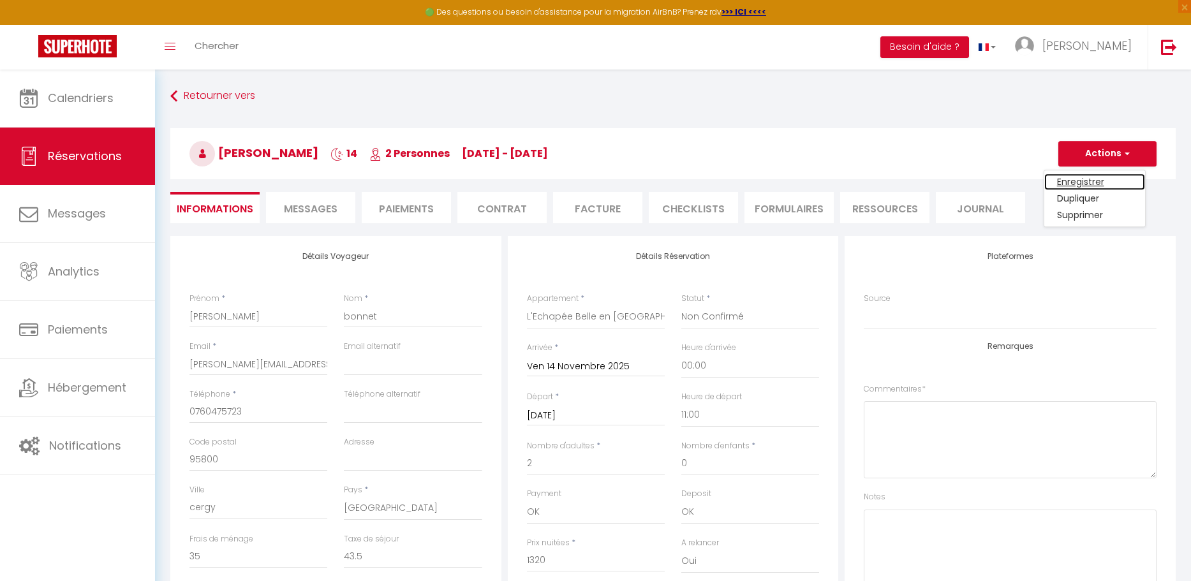
click at [1076, 186] on link "Enregistrer" at bounding box center [1094, 182] width 101 height 17
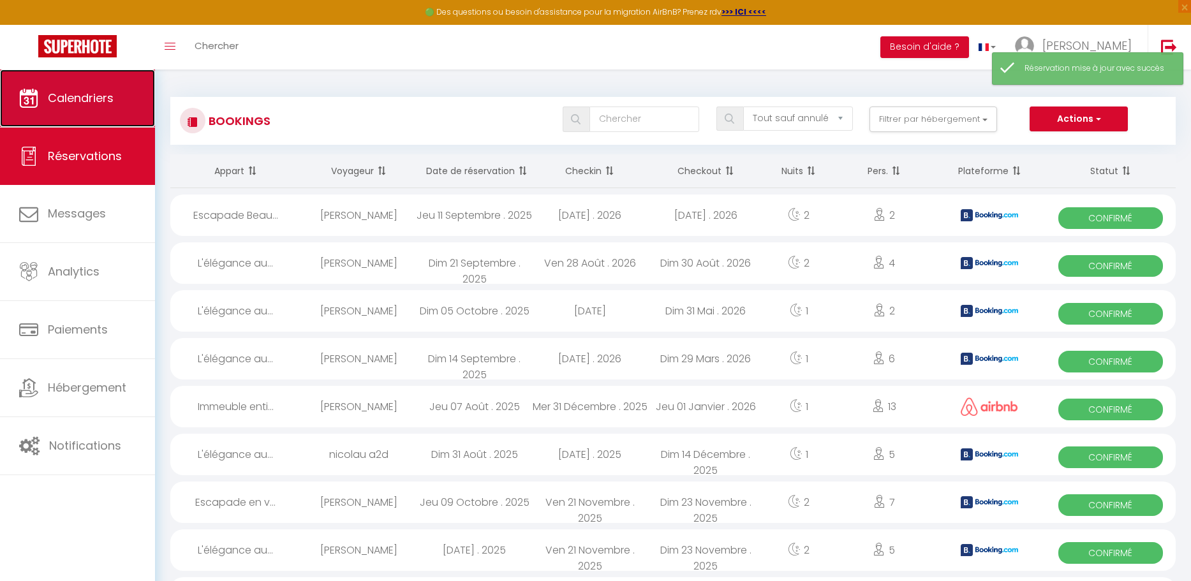
click at [98, 107] on link "Calendriers" at bounding box center [77, 98] width 155 height 57
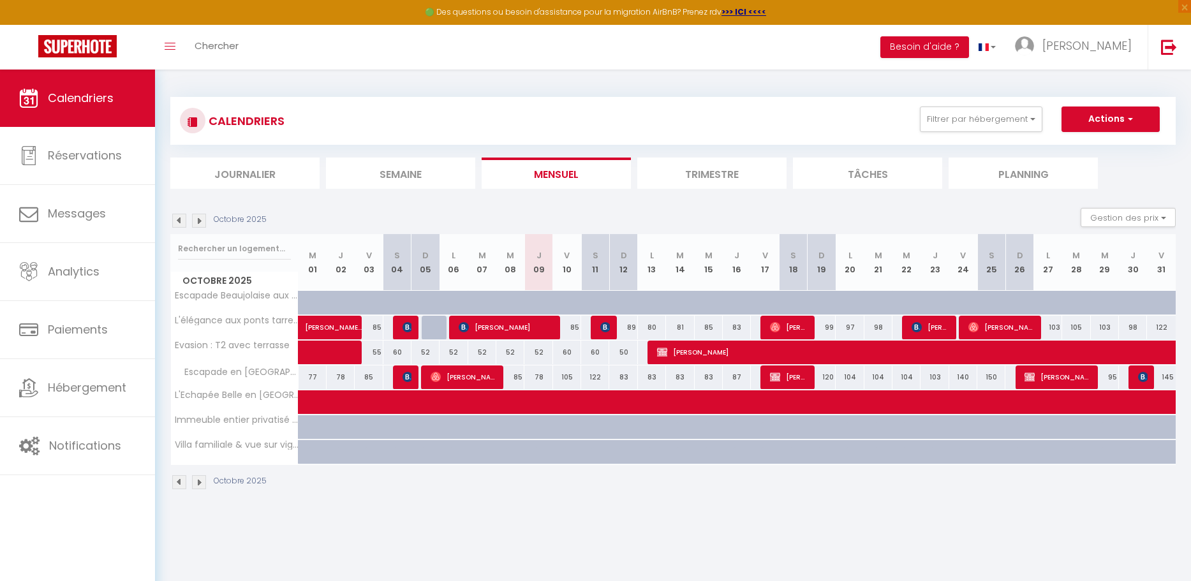
click at [195, 220] on img at bounding box center [199, 221] width 14 height 14
